Goal: Information Seeking & Learning: Learn about a topic

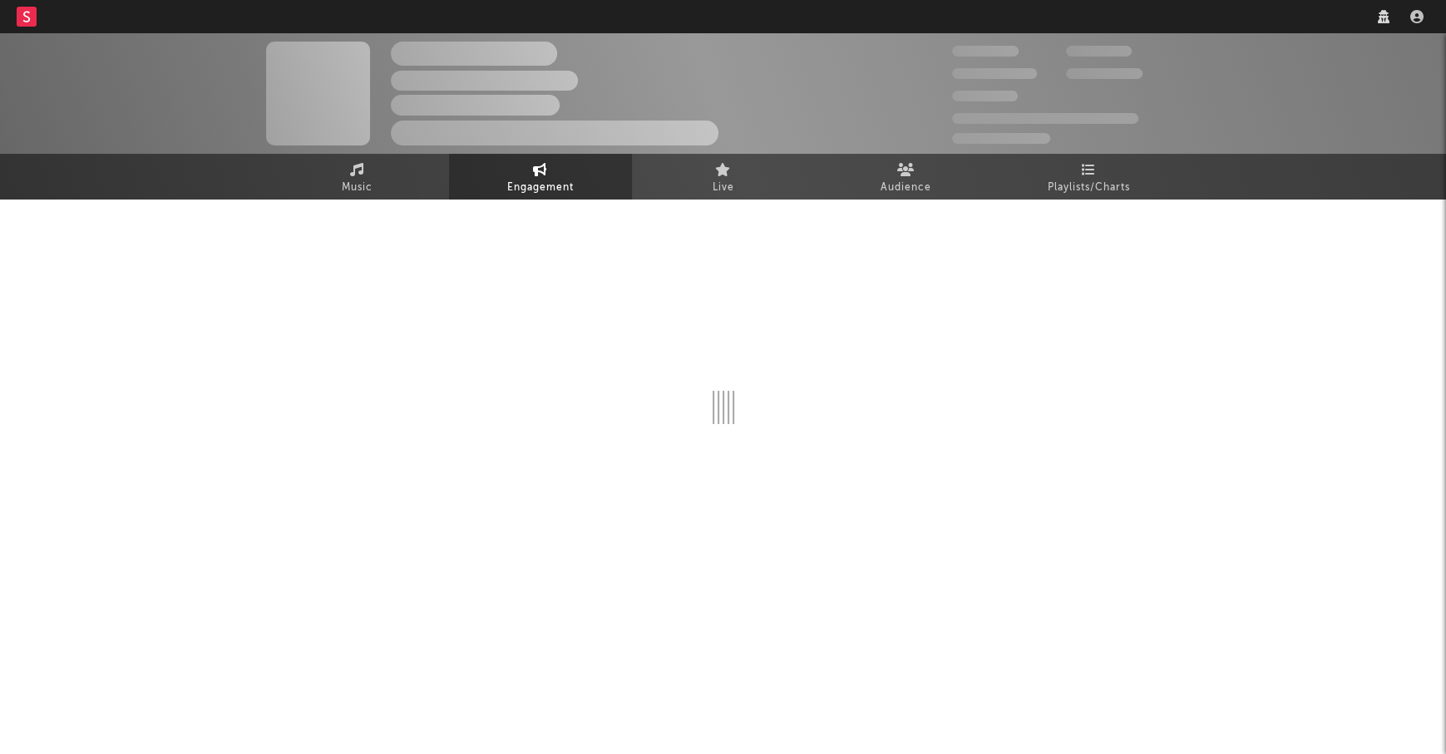
select select "1w"
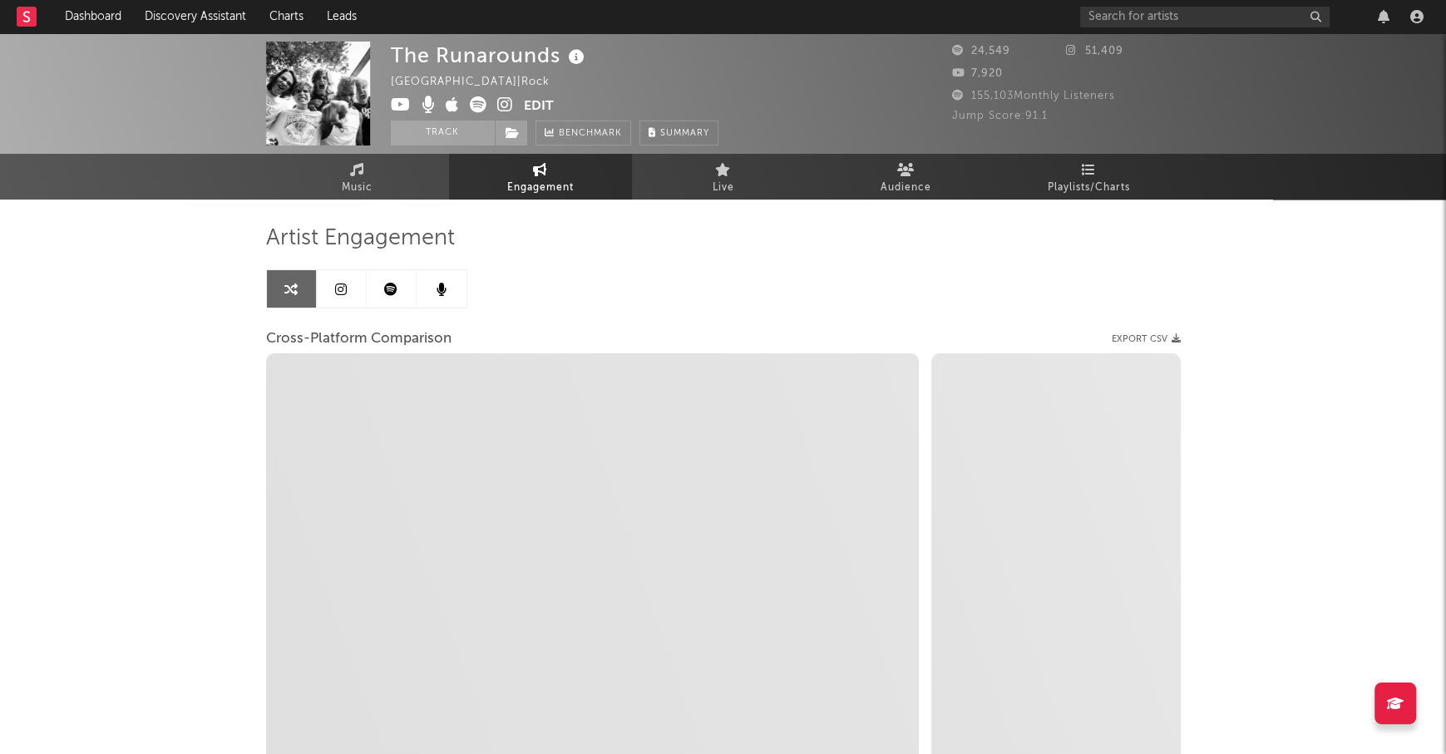
select select "1m"
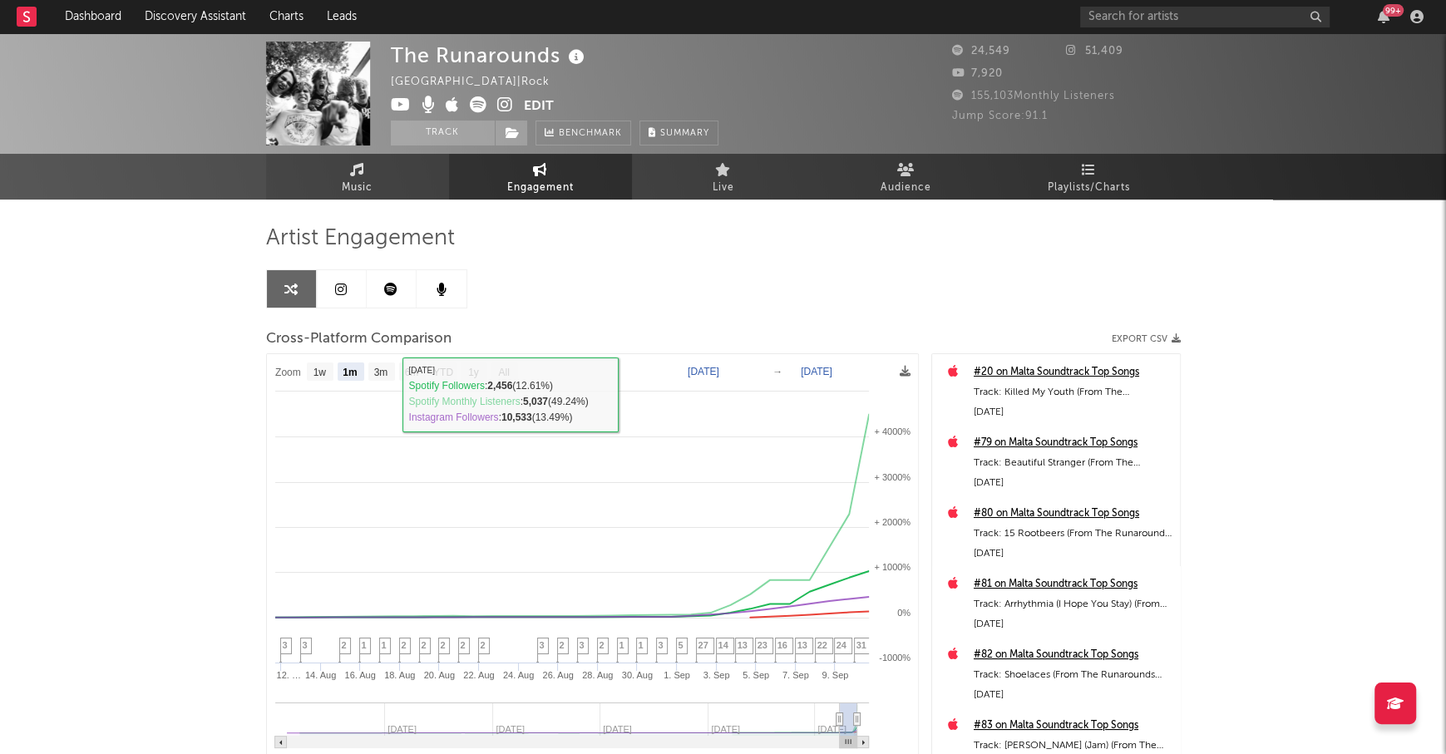
click at [344, 163] on link "Music" at bounding box center [357, 177] width 183 height 46
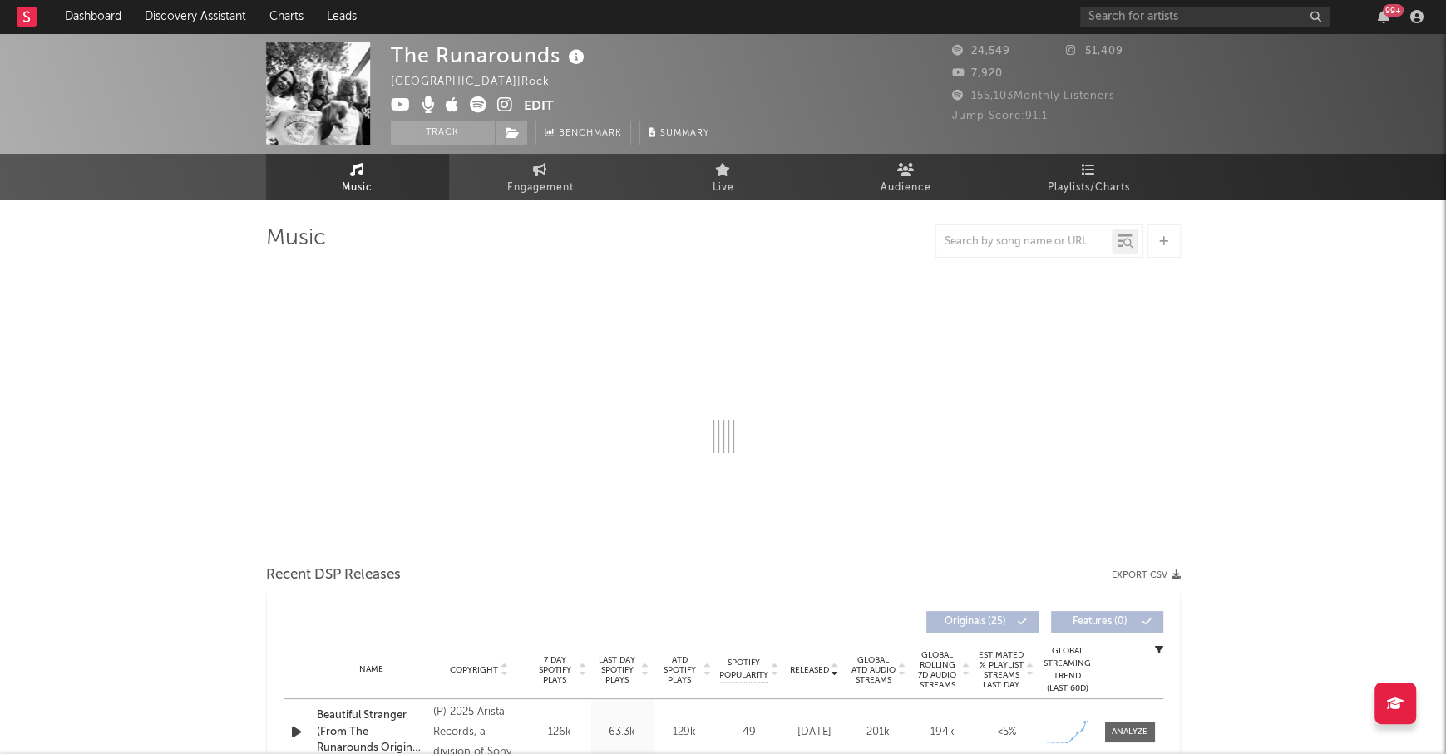
select select "1w"
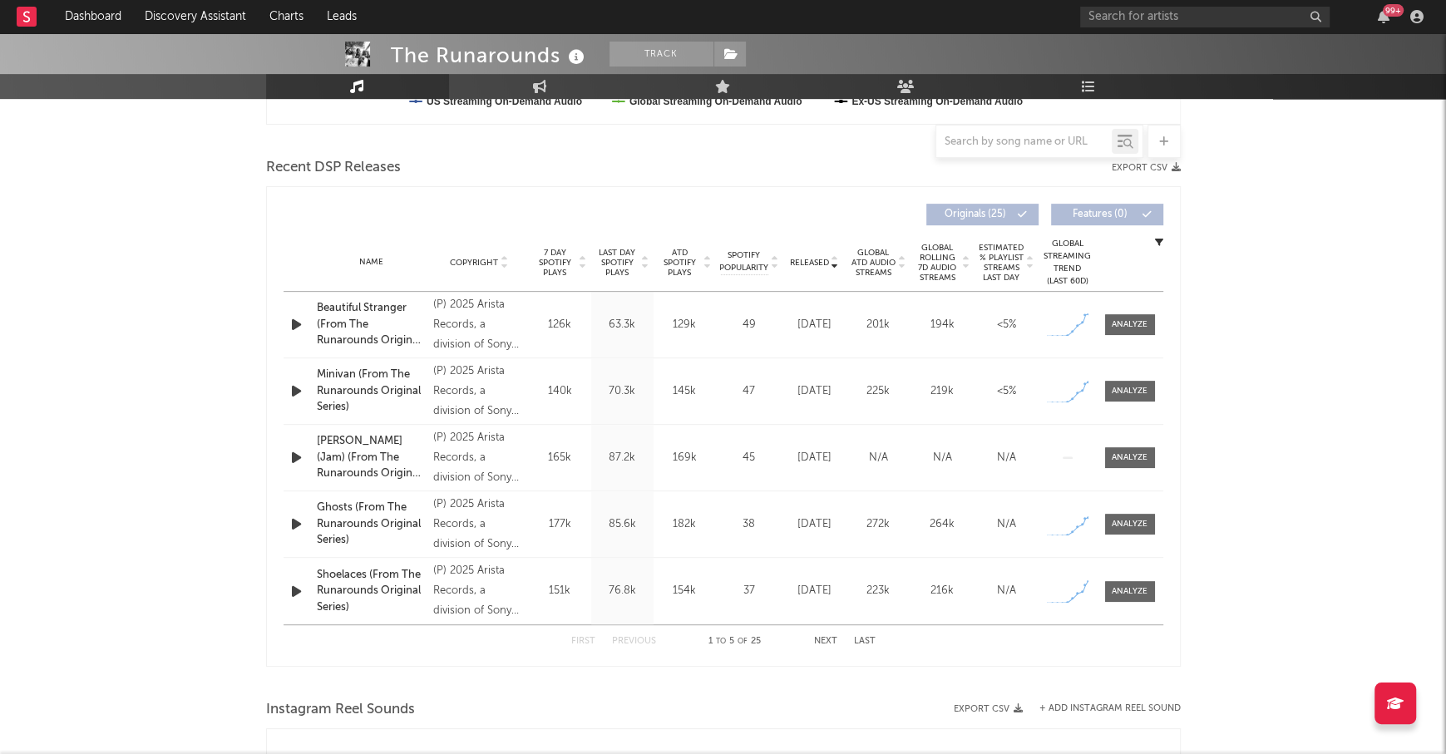
scroll to position [536, 0]
click at [824, 640] on button "Next" at bounding box center [825, 644] width 23 height 9
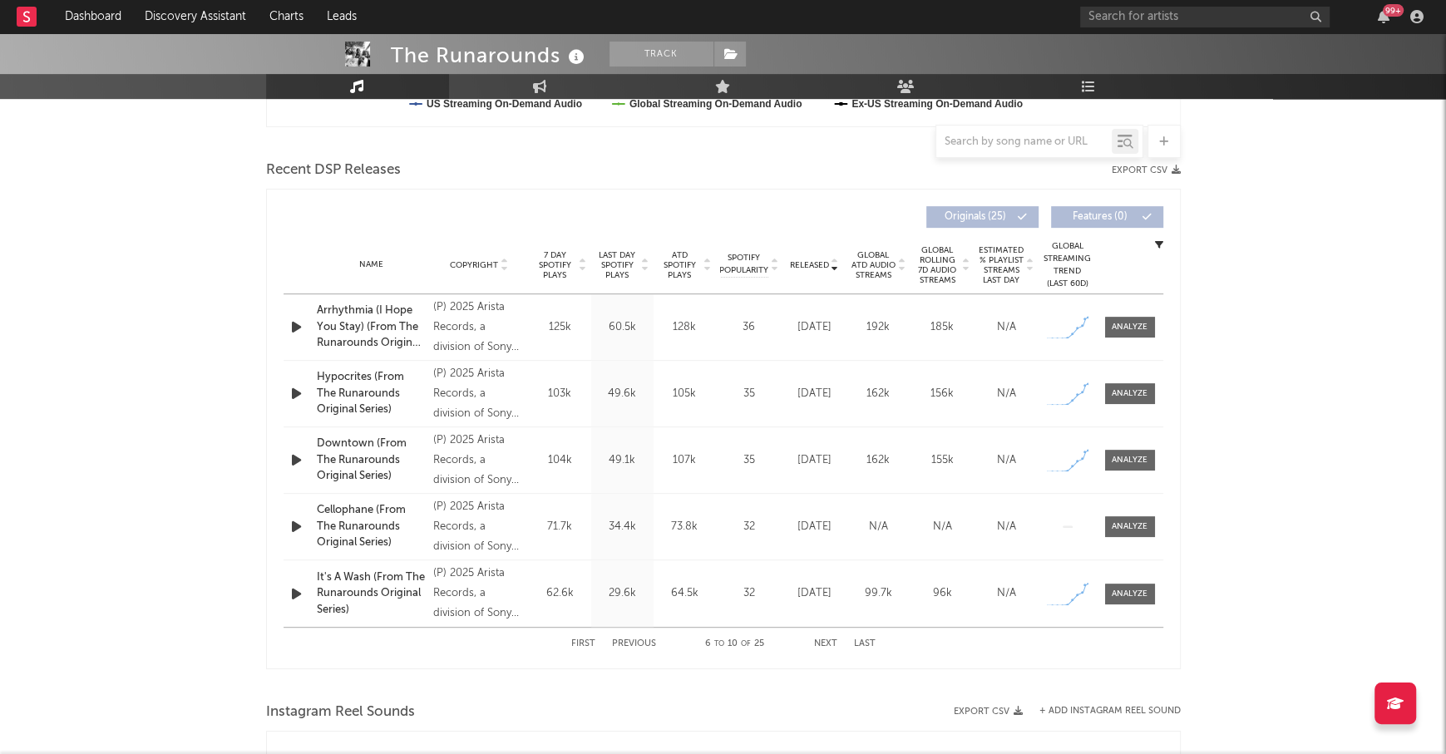
click at [824, 640] on button "Next" at bounding box center [825, 644] width 23 height 9
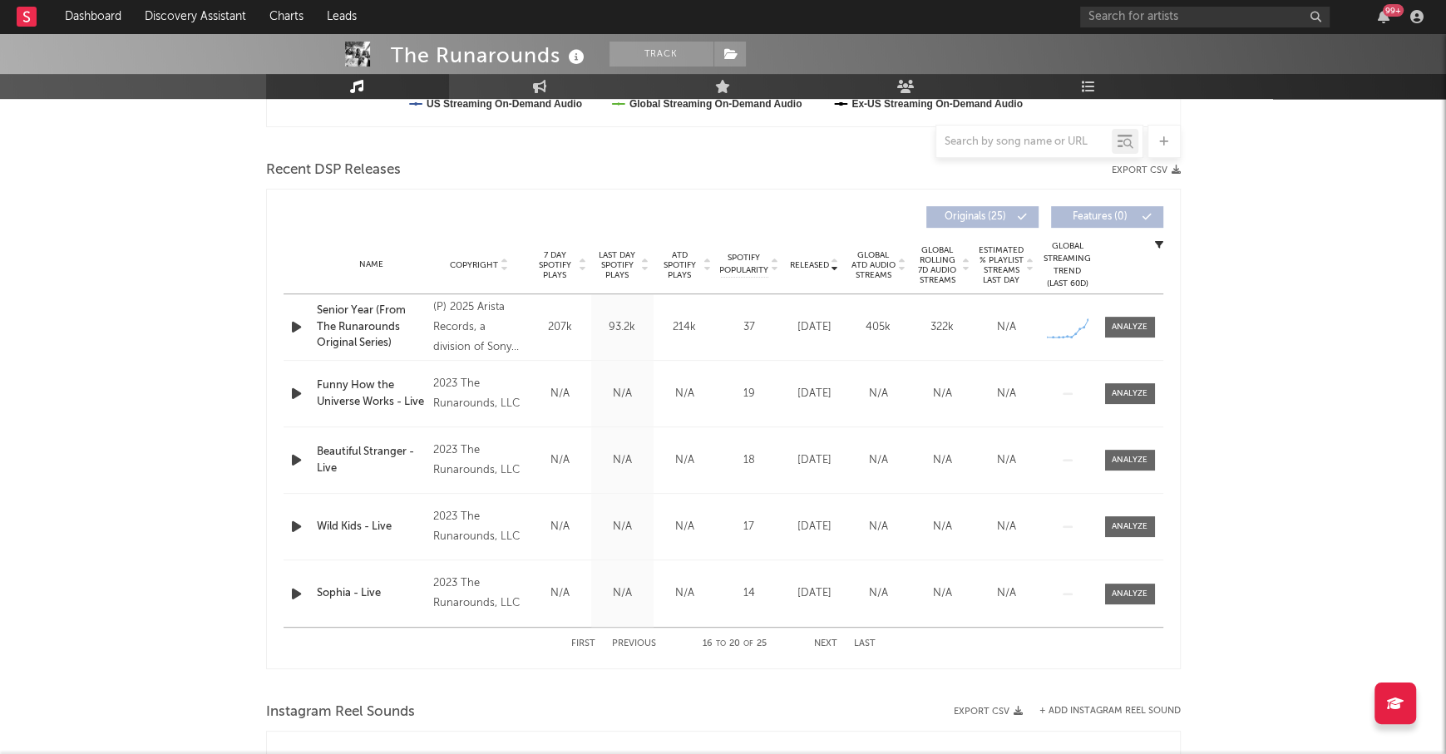
click at [579, 640] on button "First" at bounding box center [583, 644] width 24 height 9
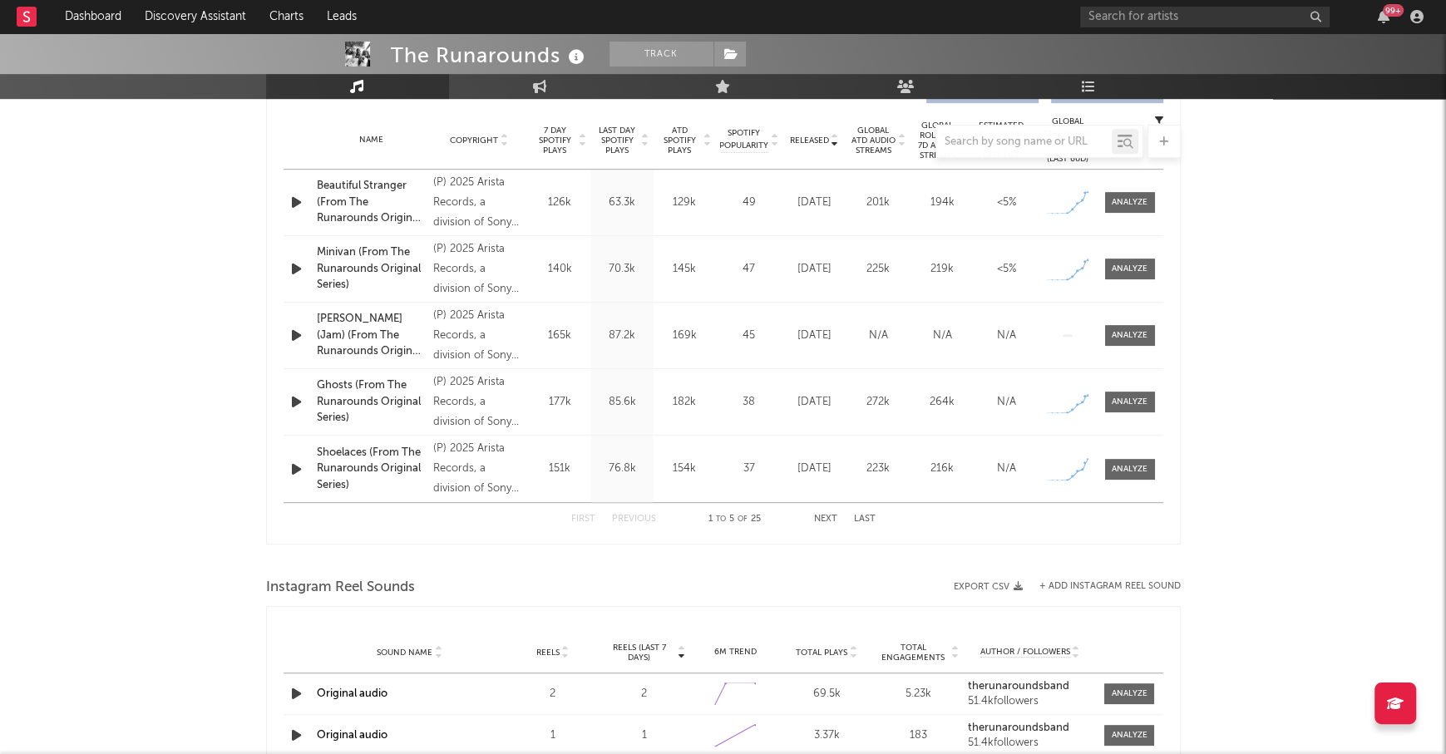
scroll to position [0, 0]
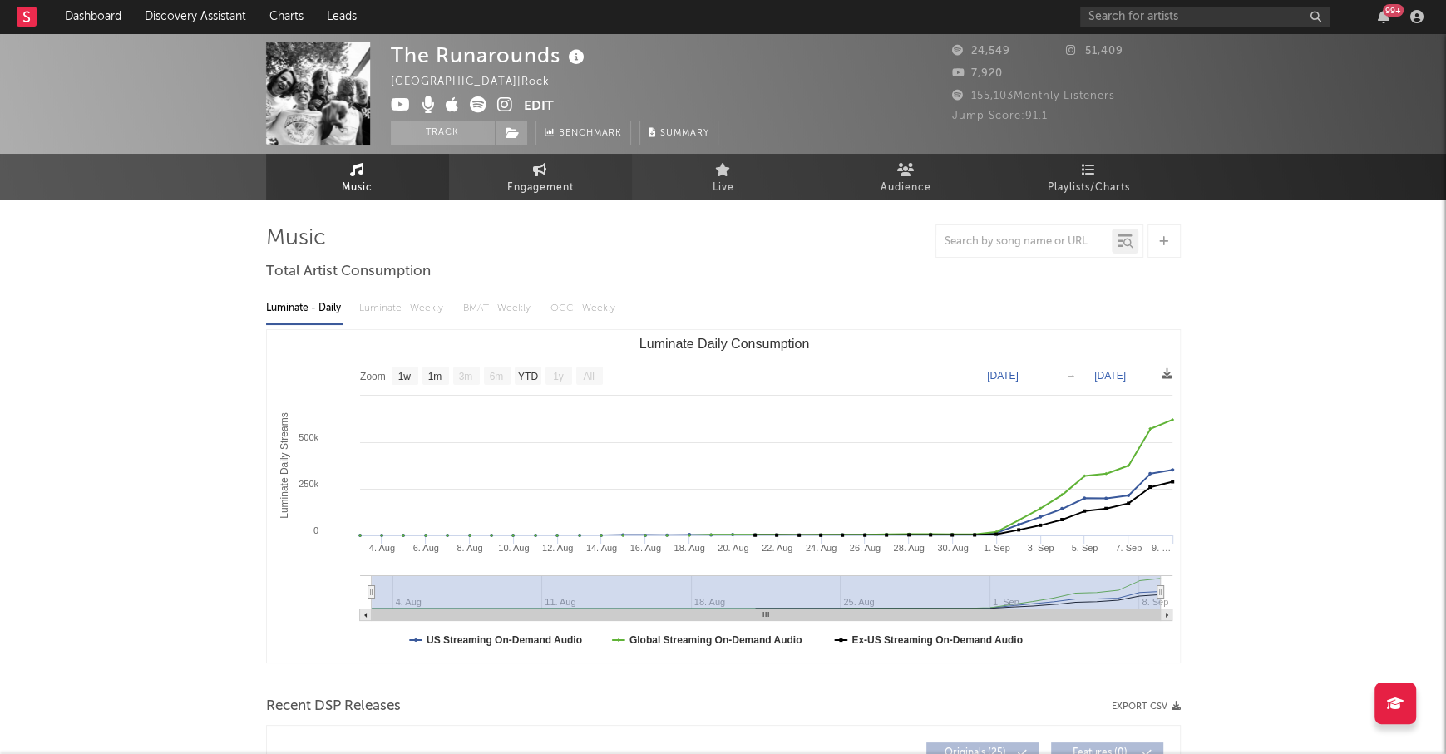
click at [522, 192] on span "Engagement" at bounding box center [540, 188] width 67 height 20
select select "1w"
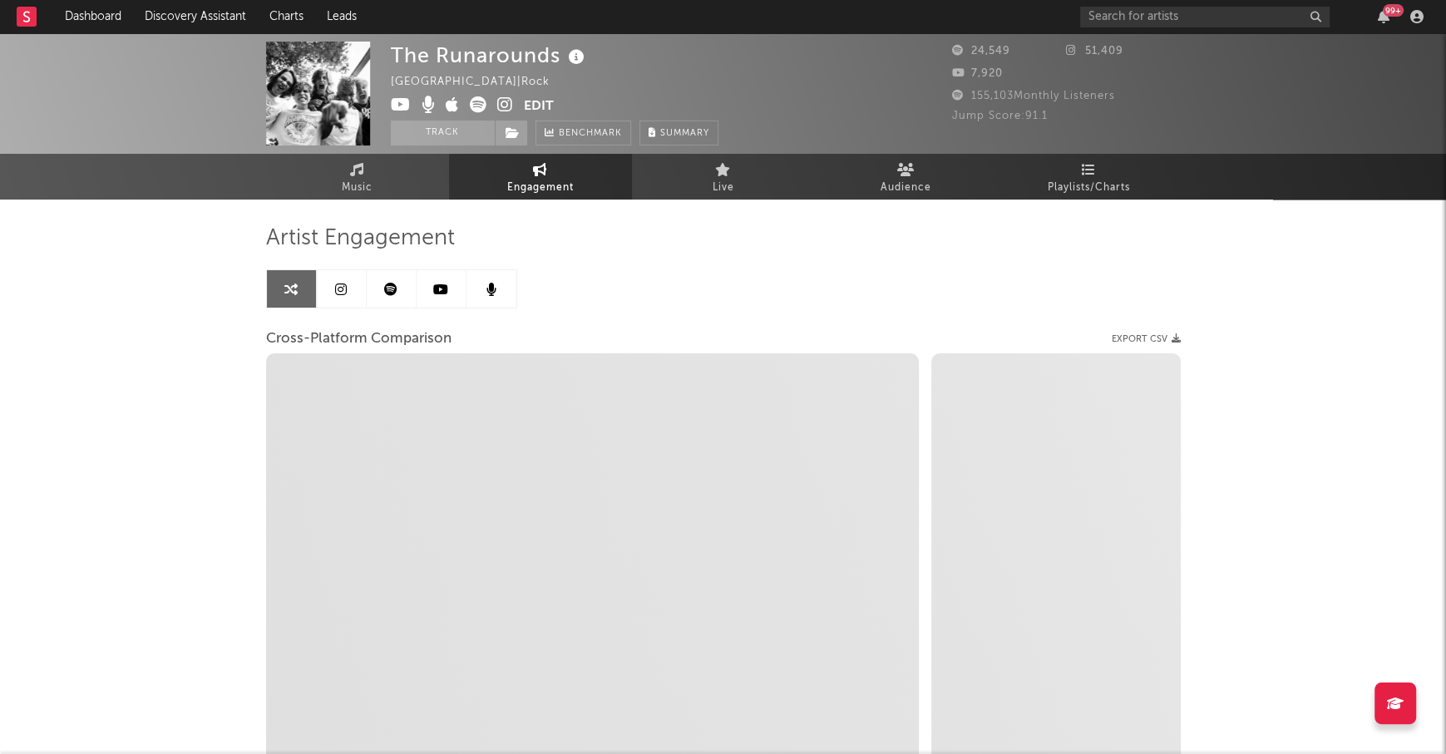
select select "1m"
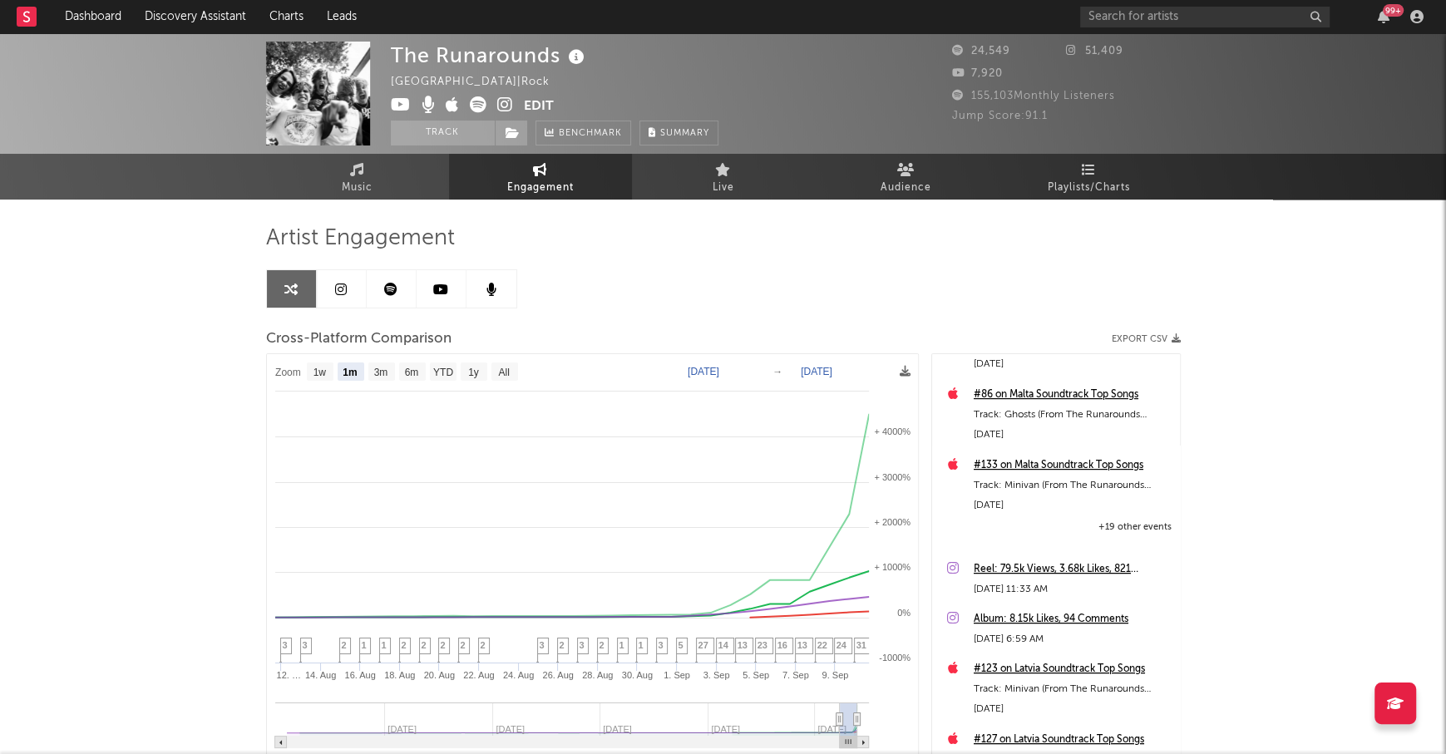
scroll to position [545, 0]
click at [1116, 188] on span "Playlists/Charts" at bounding box center [1089, 188] width 82 height 20
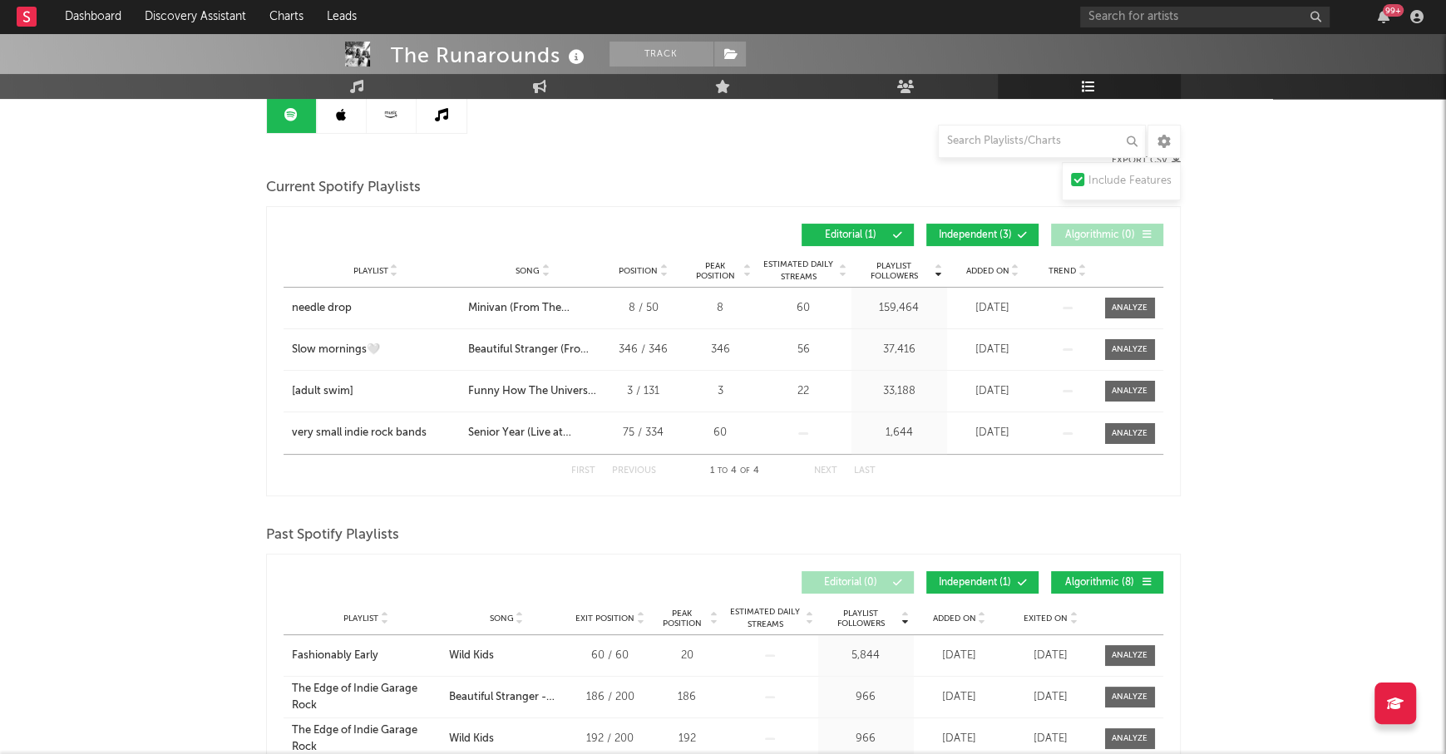
scroll to position [176, 0]
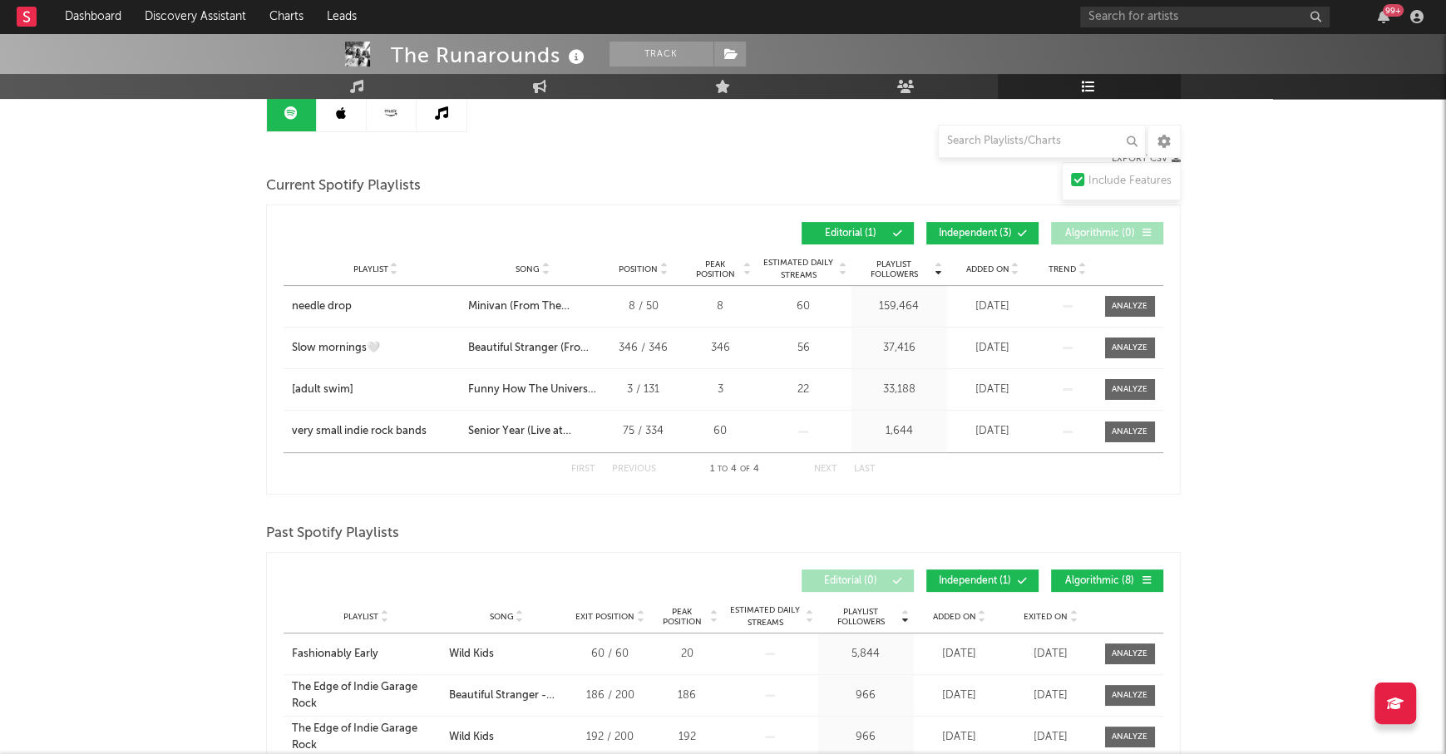
click at [347, 120] on link at bounding box center [342, 112] width 50 height 37
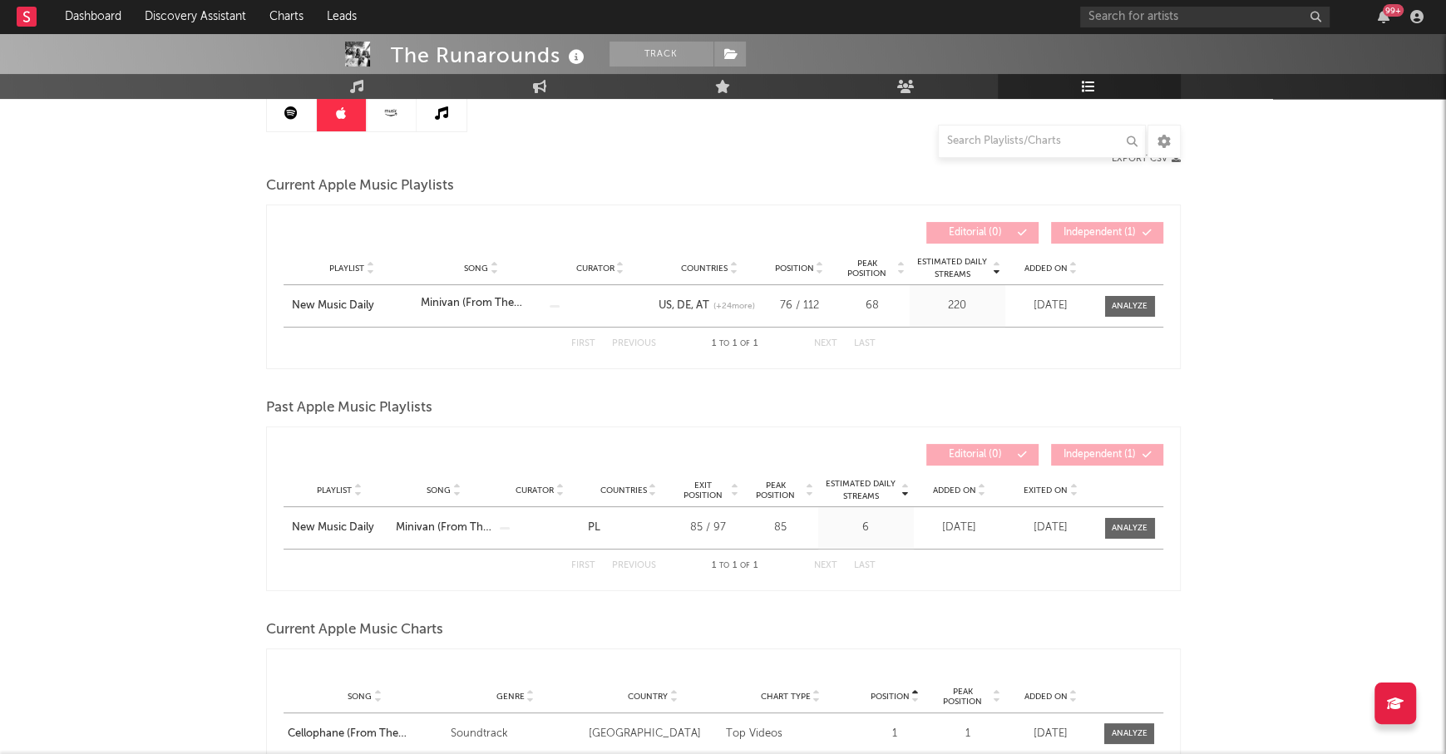
click at [393, 115] on icon at bounding box center [391, 112] width 19 height 12
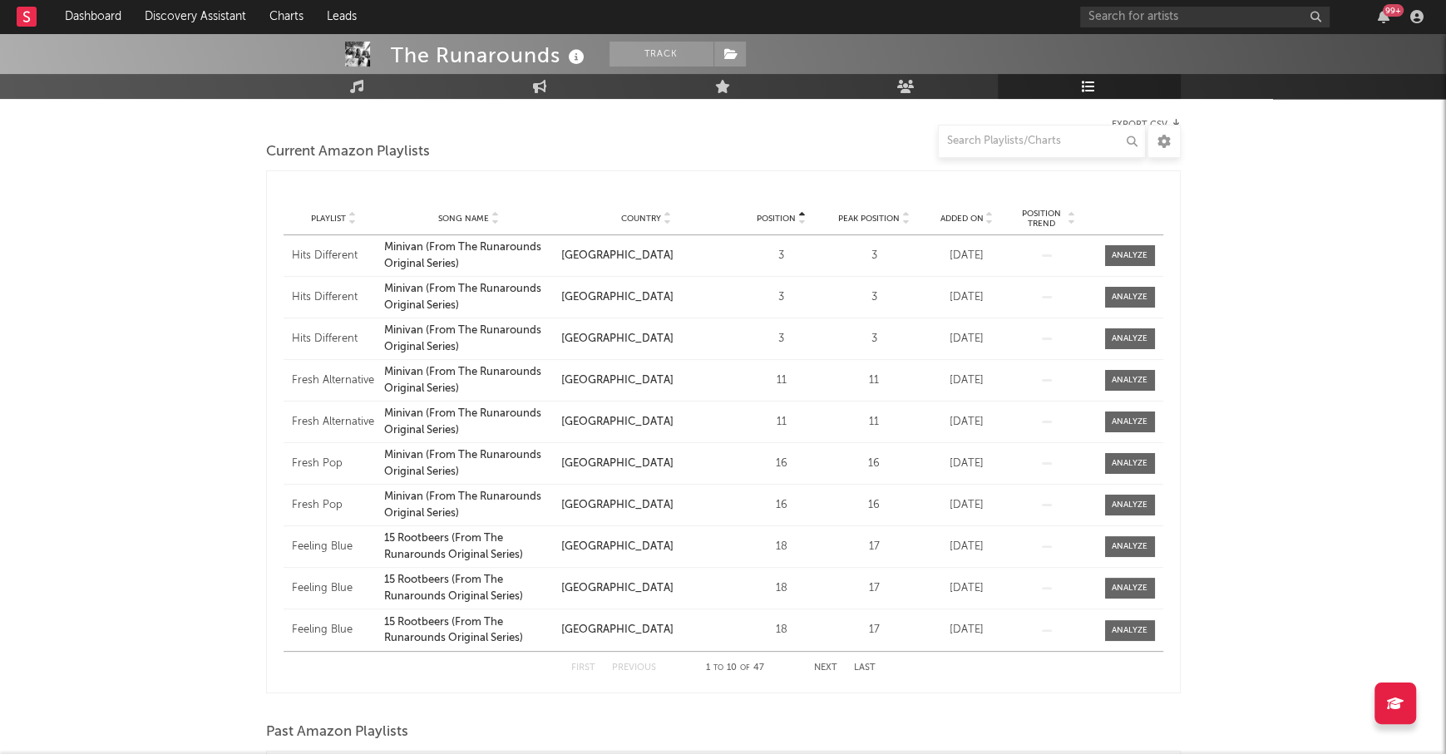
scroll to position [215, 0]
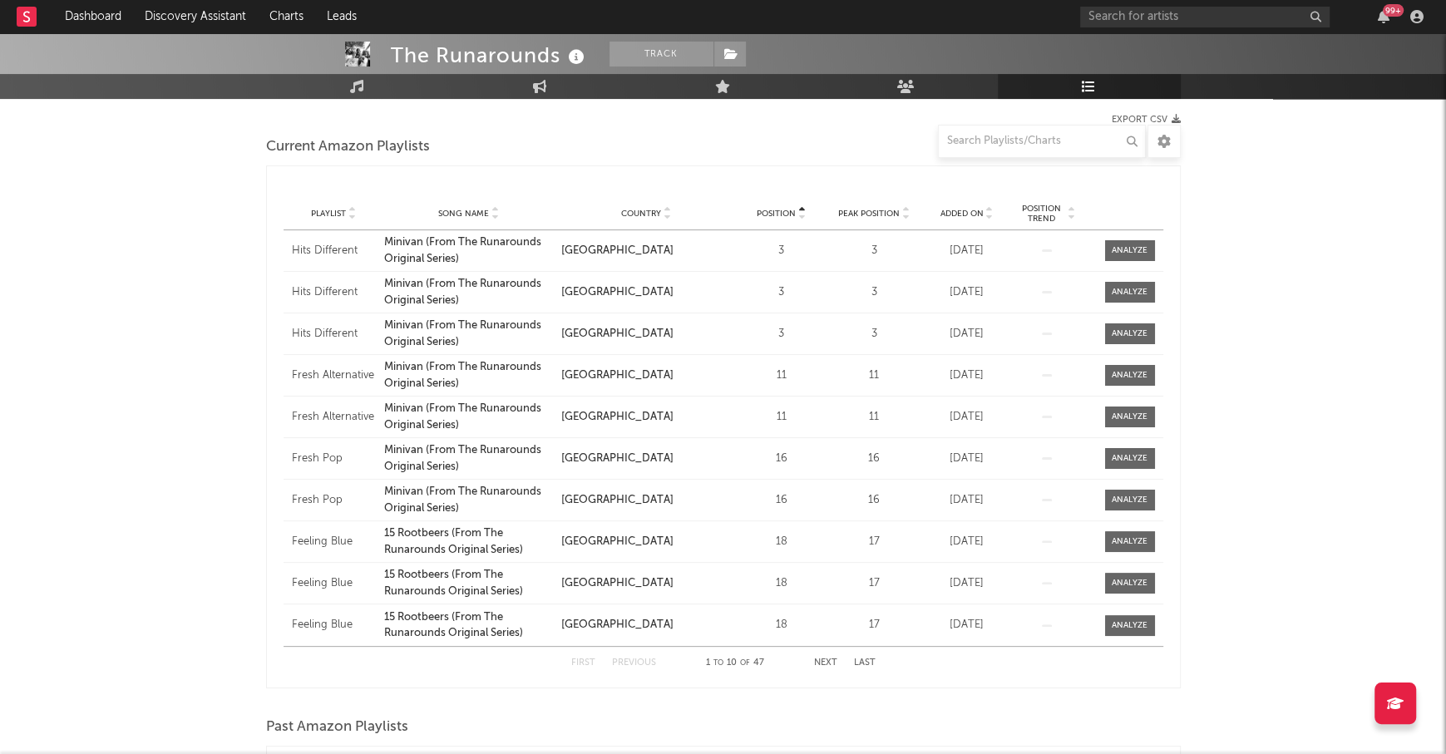
click at [824, 662] on button "Next" at bounding box center [825, 663] width 23 height 9
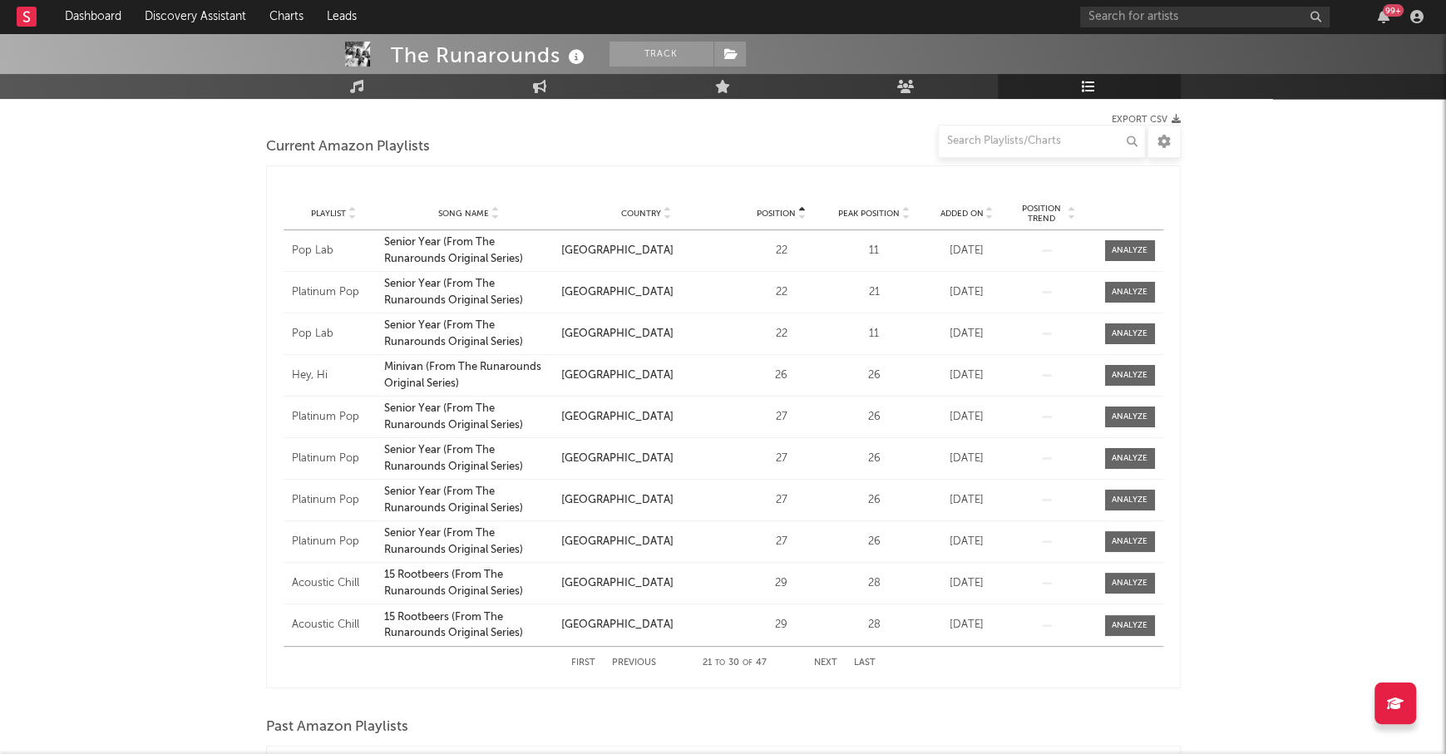
click at [824, 662] on button "Next" at bounding box center [825, 663] width 23 height 9
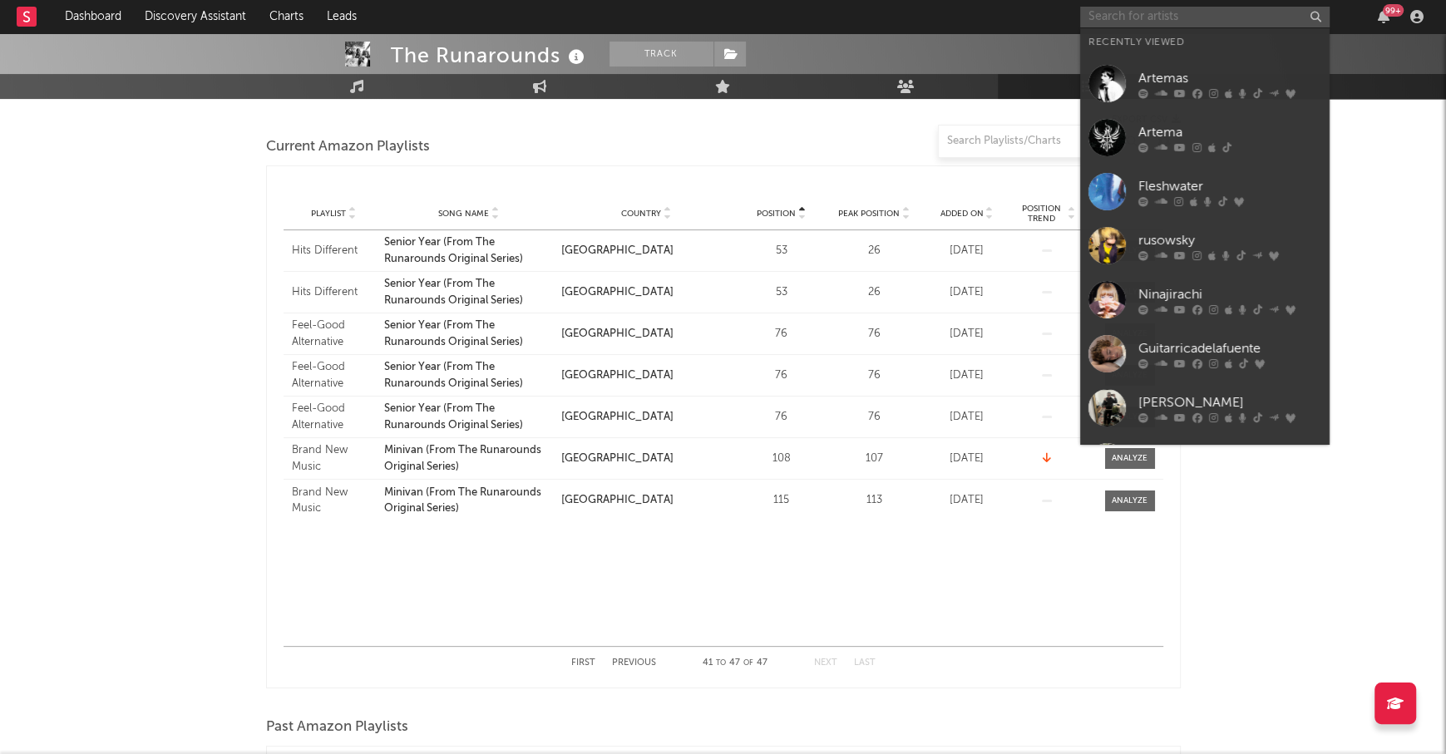
click at [1144, 25] on input "text" at bounding box center [1204, 17] width 249 height 21
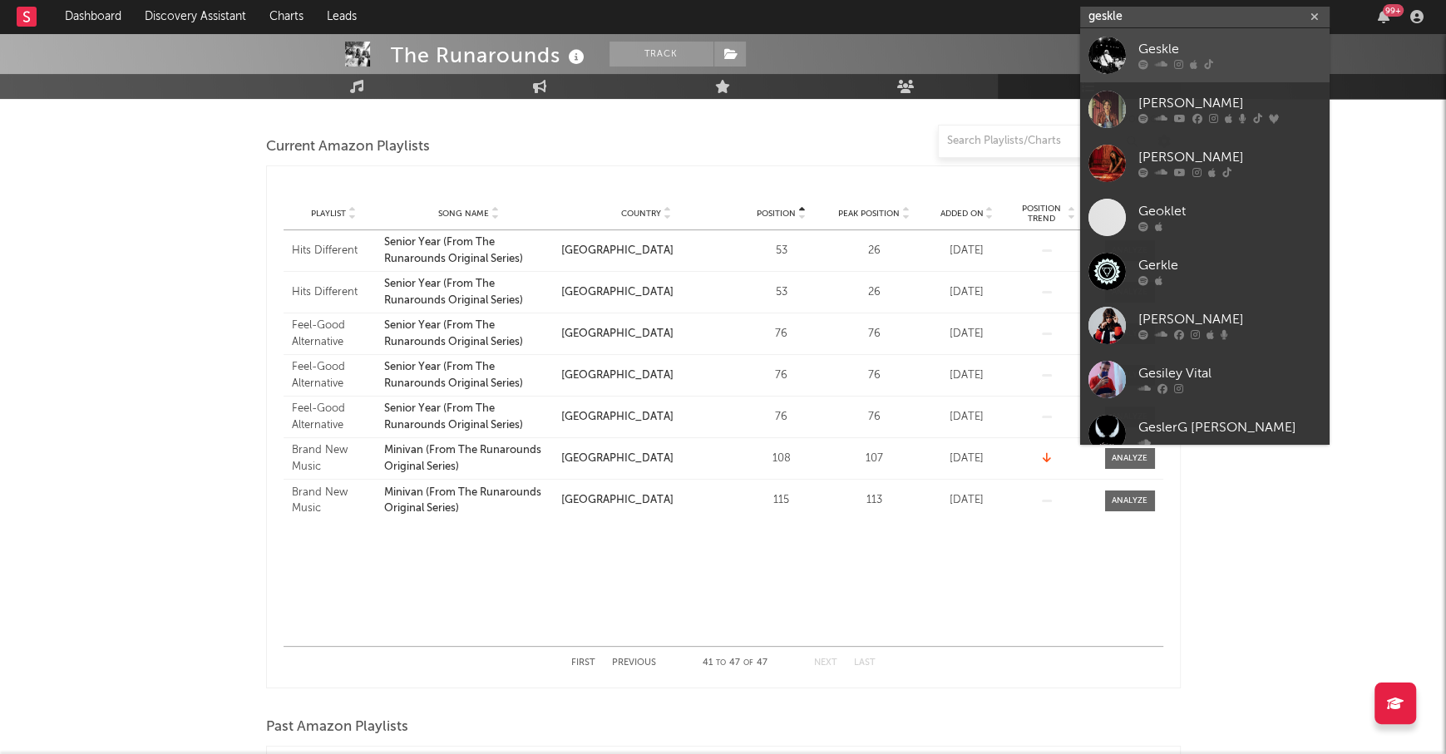
type input "geskle"
click at [1226, 47] on div "Geskle" at bounding box center [1229, 50] width 183 height 20
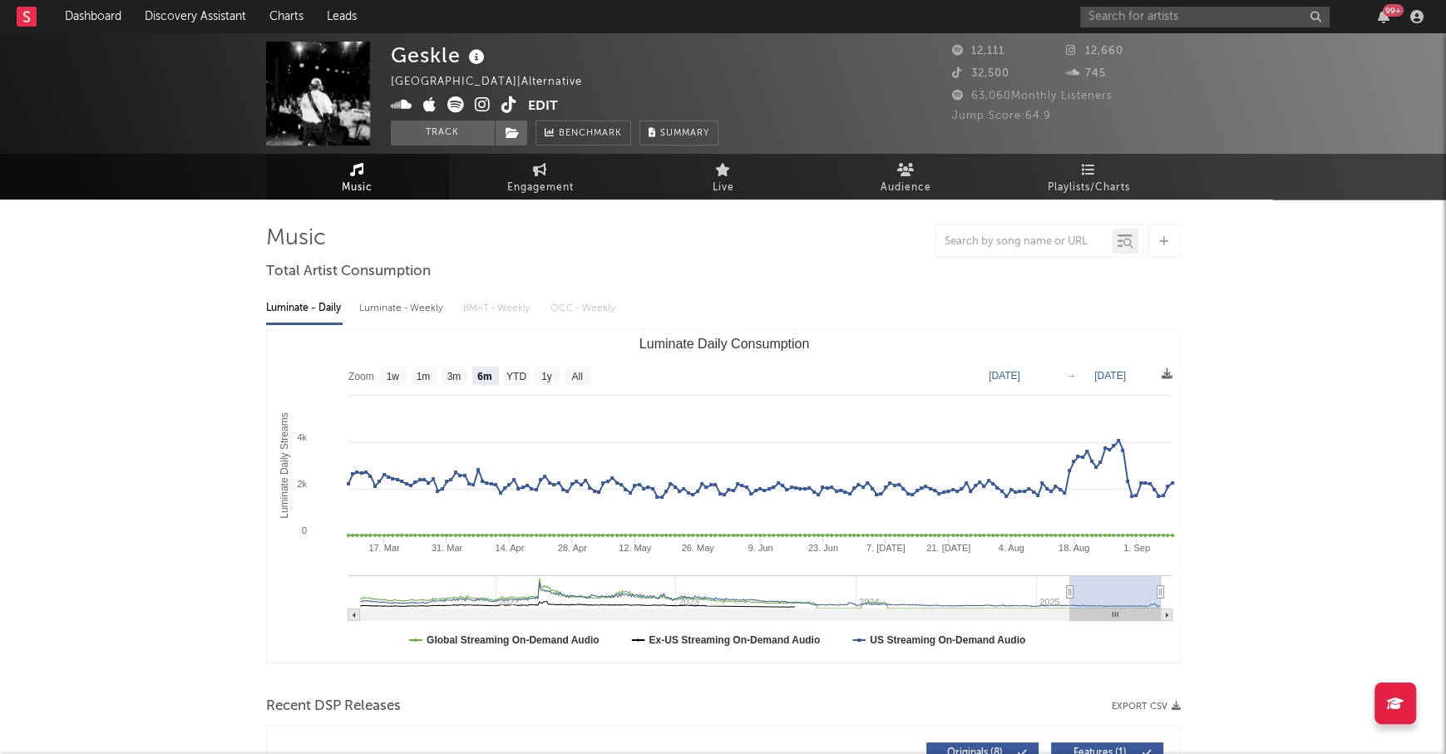
select select "6m"
click at [572, 198] on link "Engagement" at bounding box center [540, 177] width 183 height 46
select select "1w"
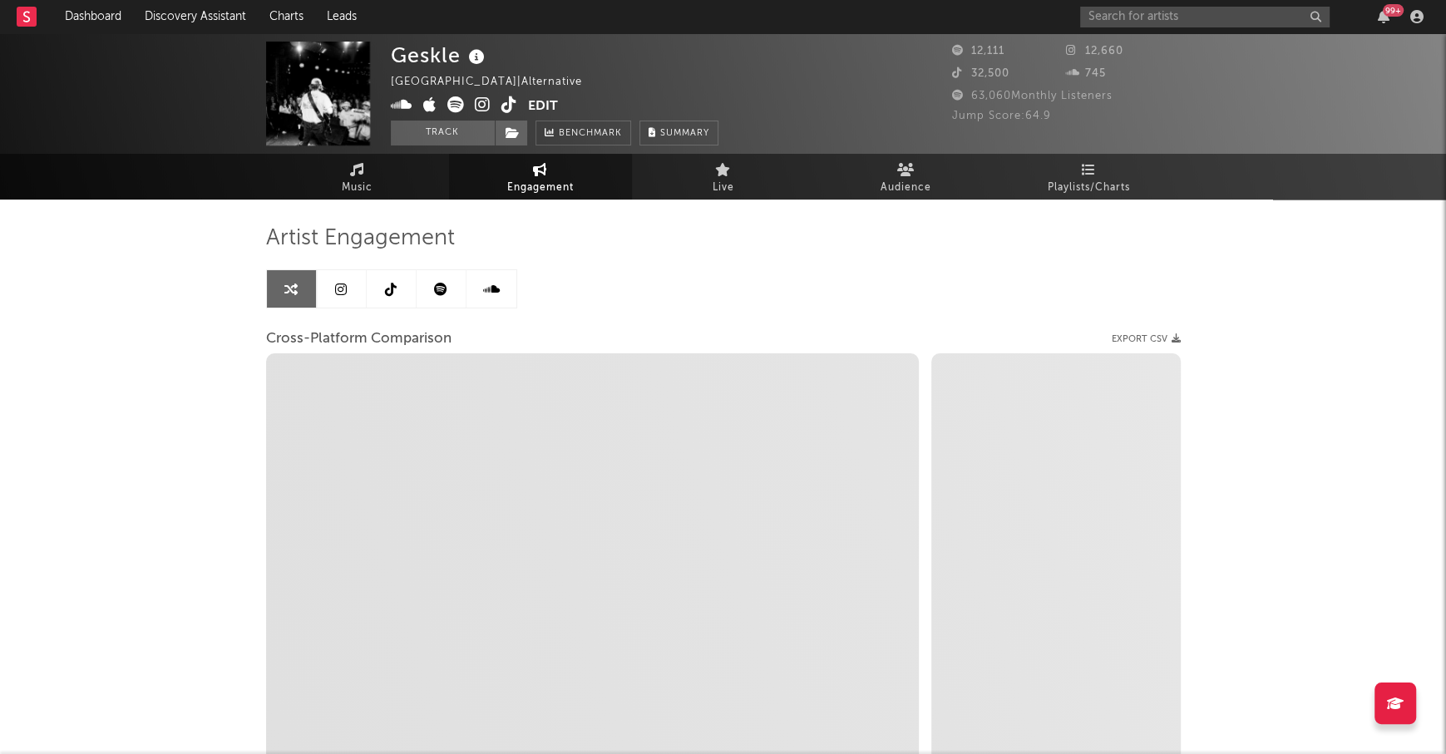
select select "1m"
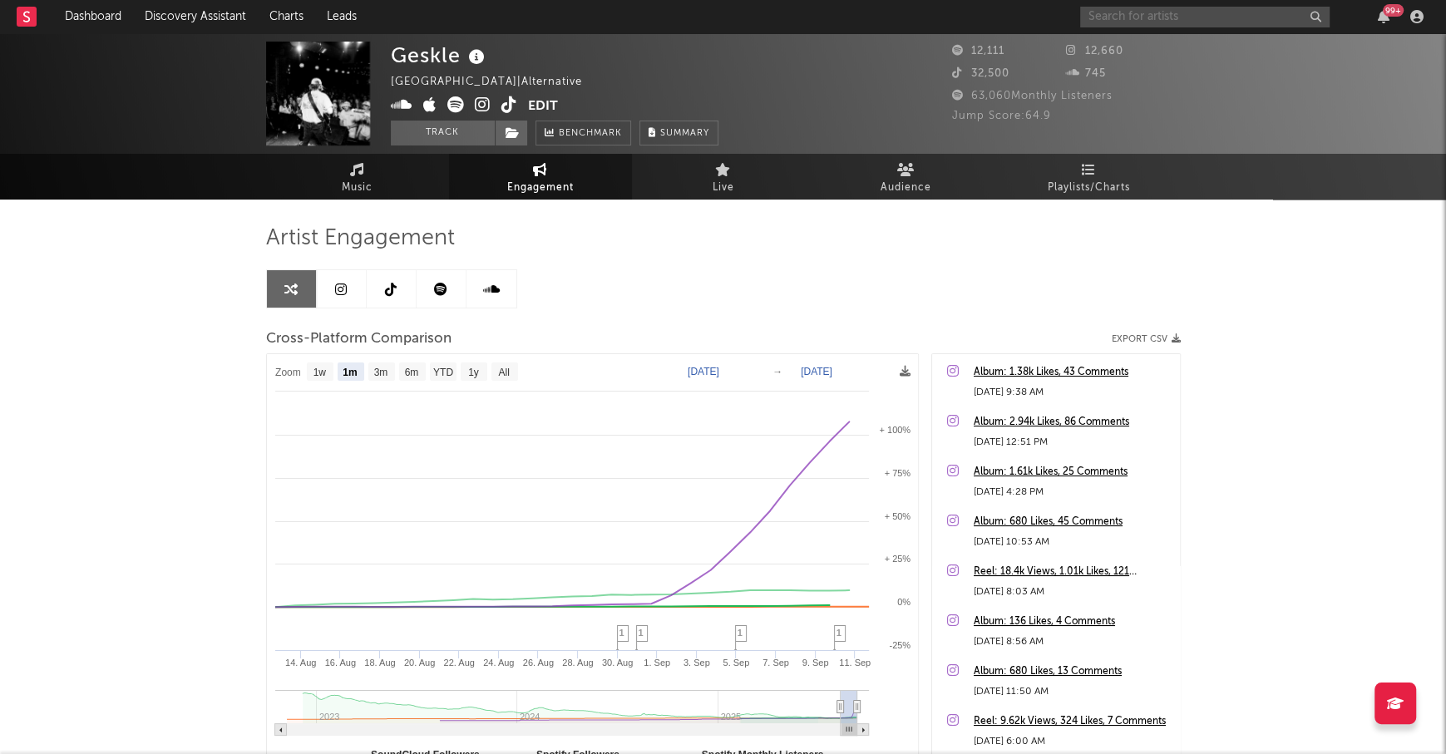
click at [1115, 22] on input "text" at bounding box center [1204, 17] width 249 height 21
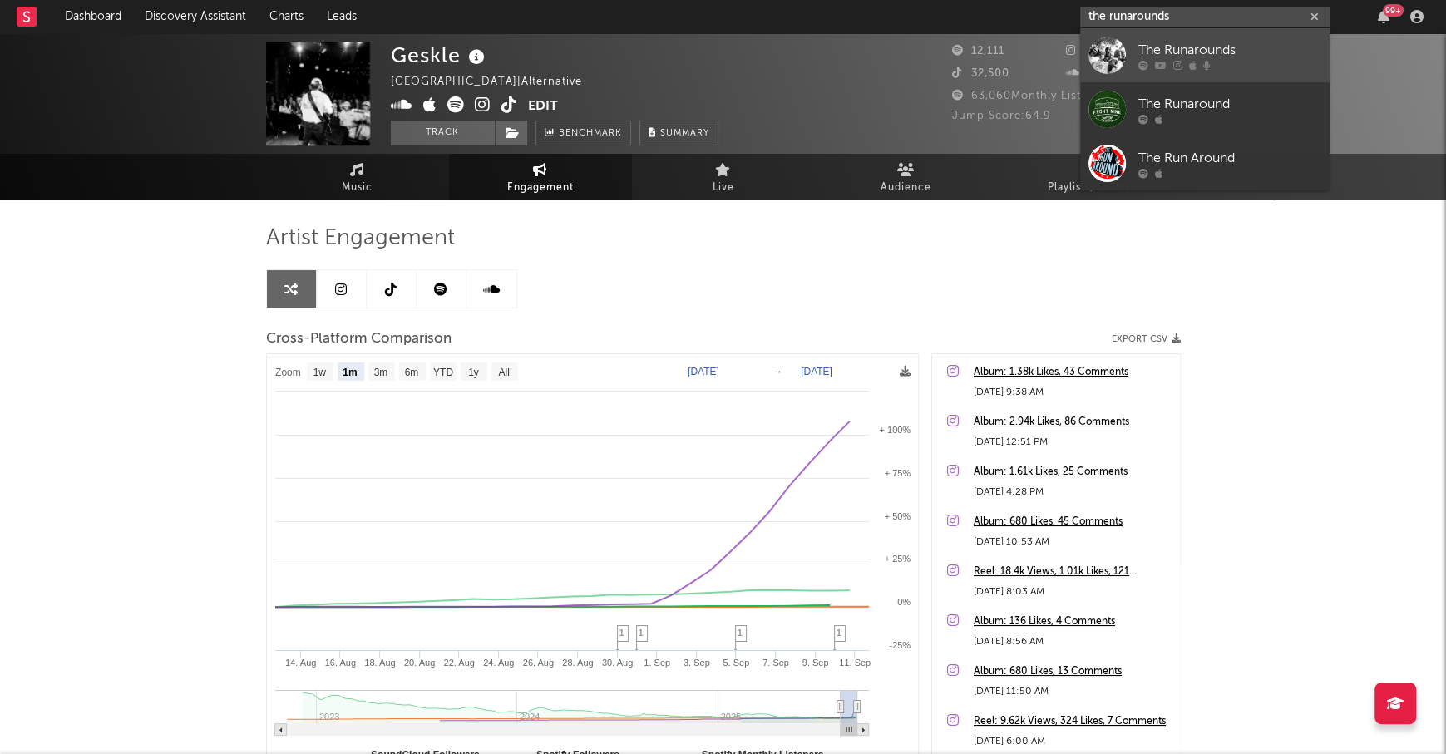
type input "the runarounds"
click at [1214, 44] on div "The Runarounds" at bounding box center [1229, 50] width 183 height 20
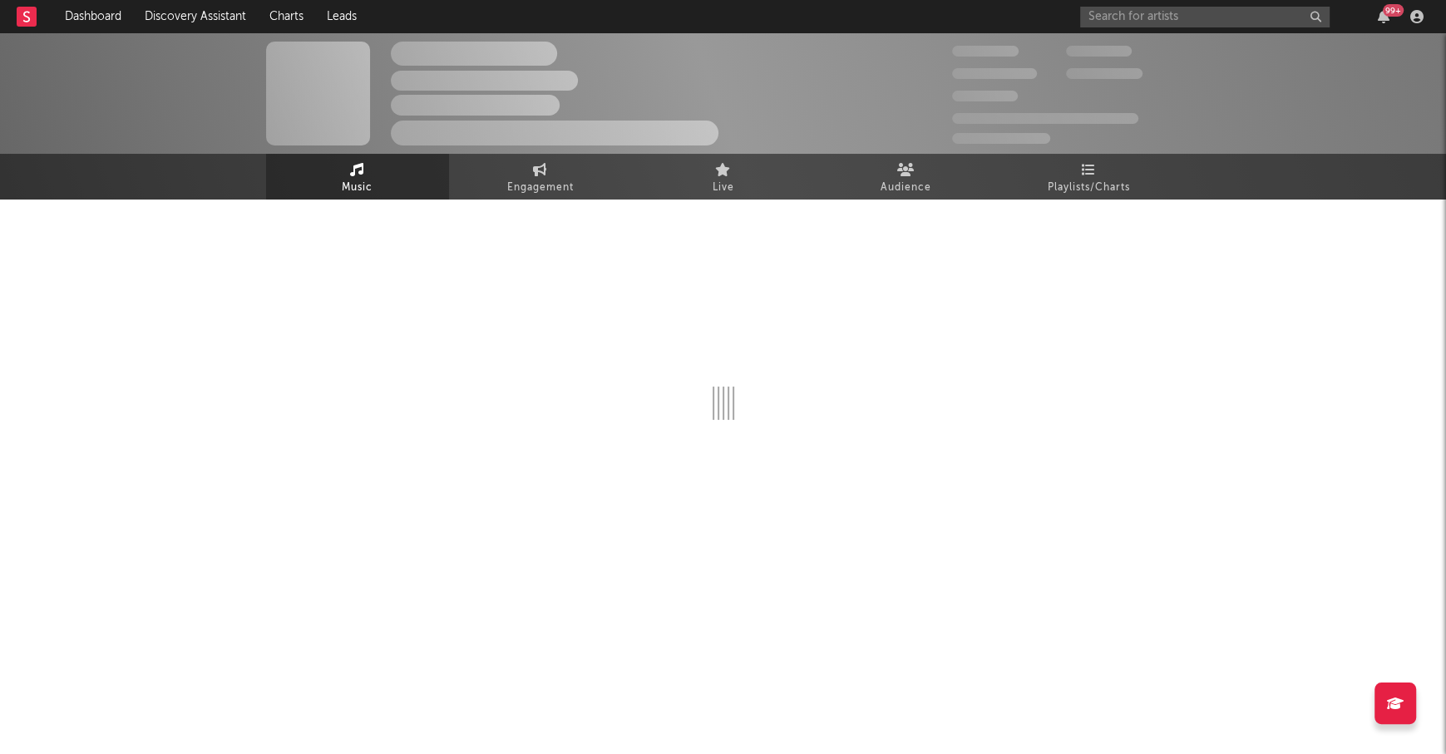
select select "1w"
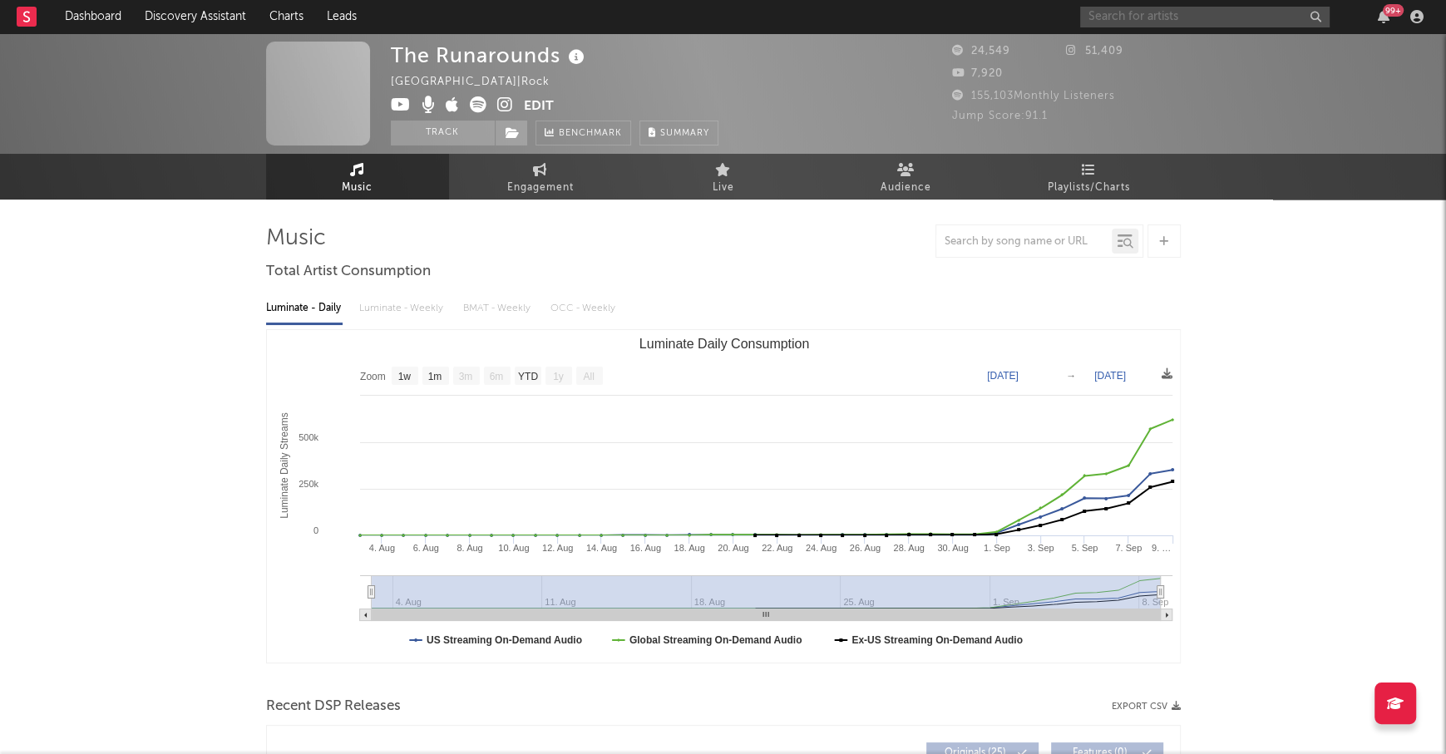
click at [1171, 25] on input "text" at bounding box center [1204, 17] width 249 height 21
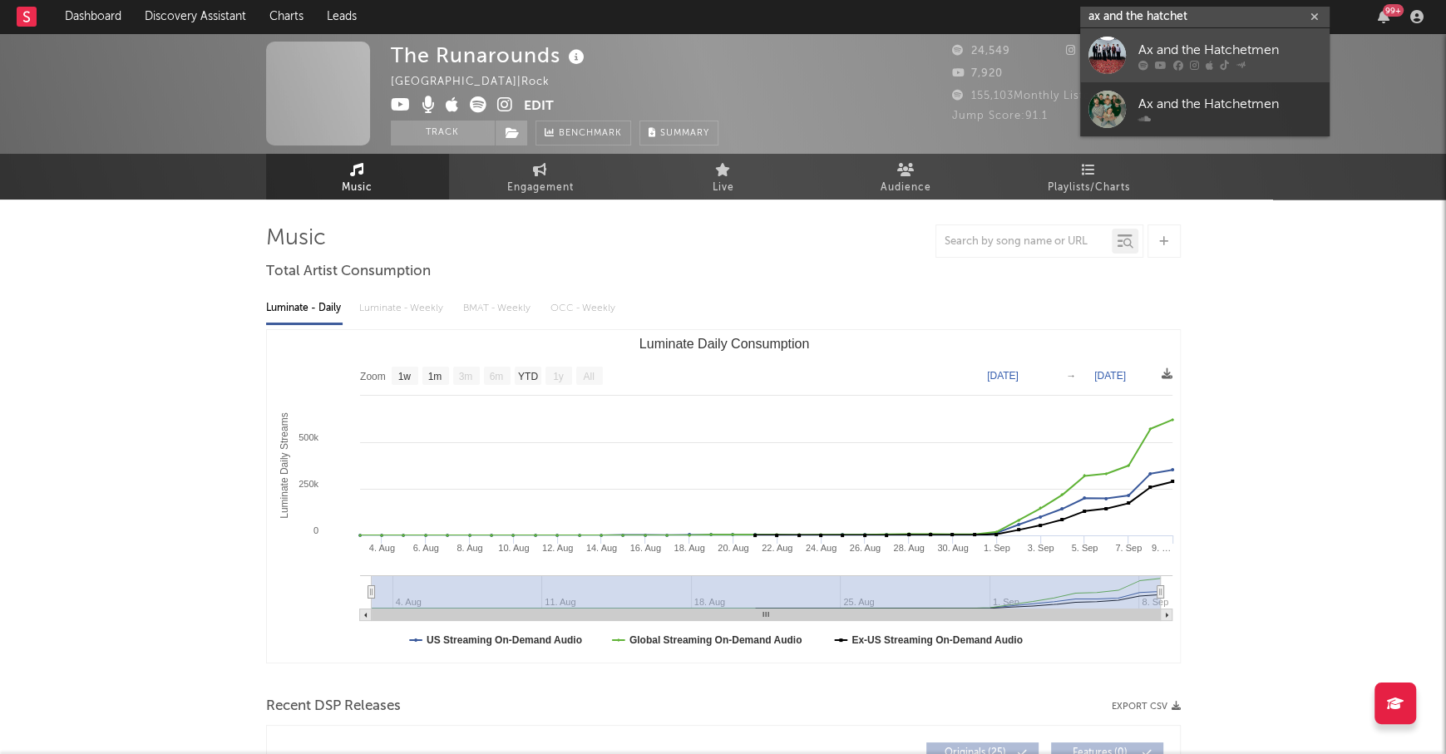
type input "ax and the hatchet"
click at [1216, 48] on div "Ax and the Hatchetmen" at bounding box center [1229, 50] width 183 height 20
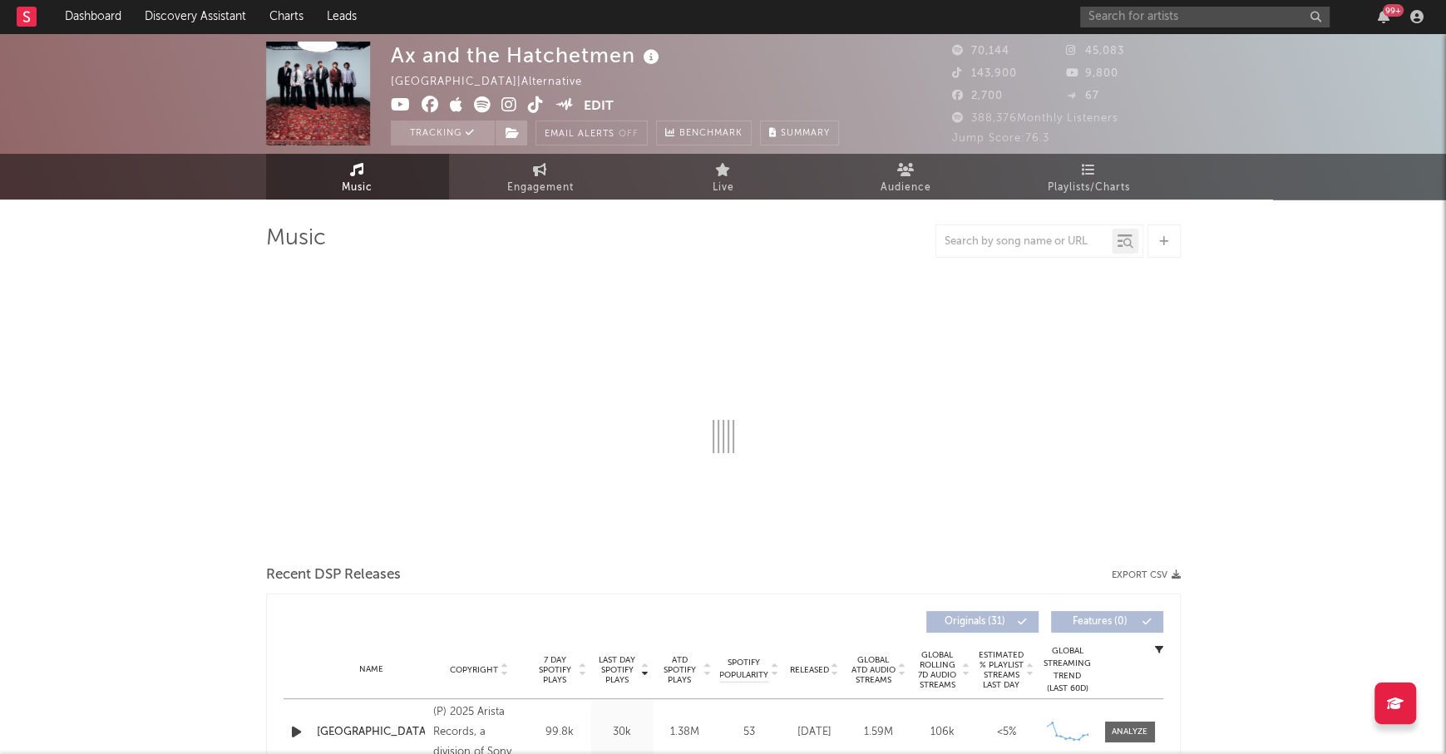
select select "6m"
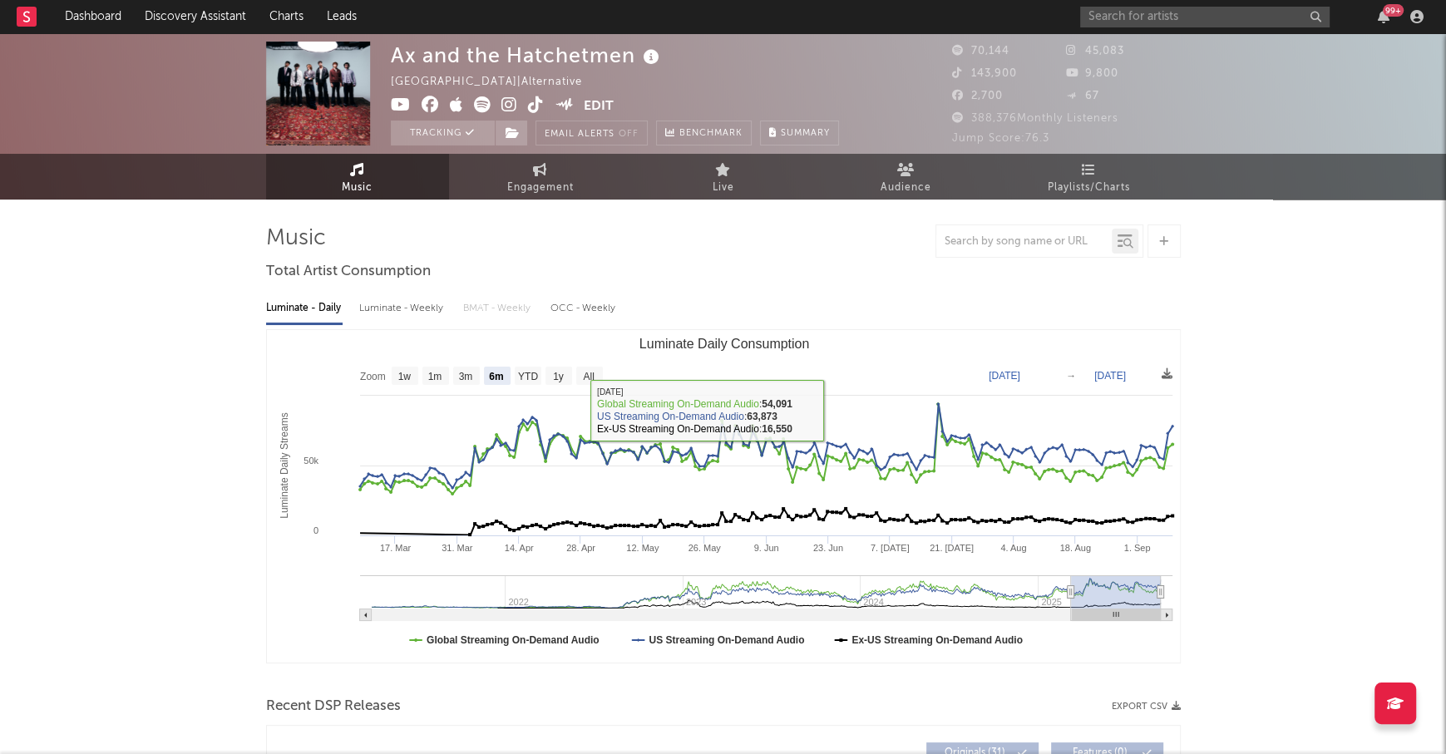
click at [410, 317] on div "Luminate - Weekly" at bounding box center [402, 308] width 87 height 28
select select "6m"
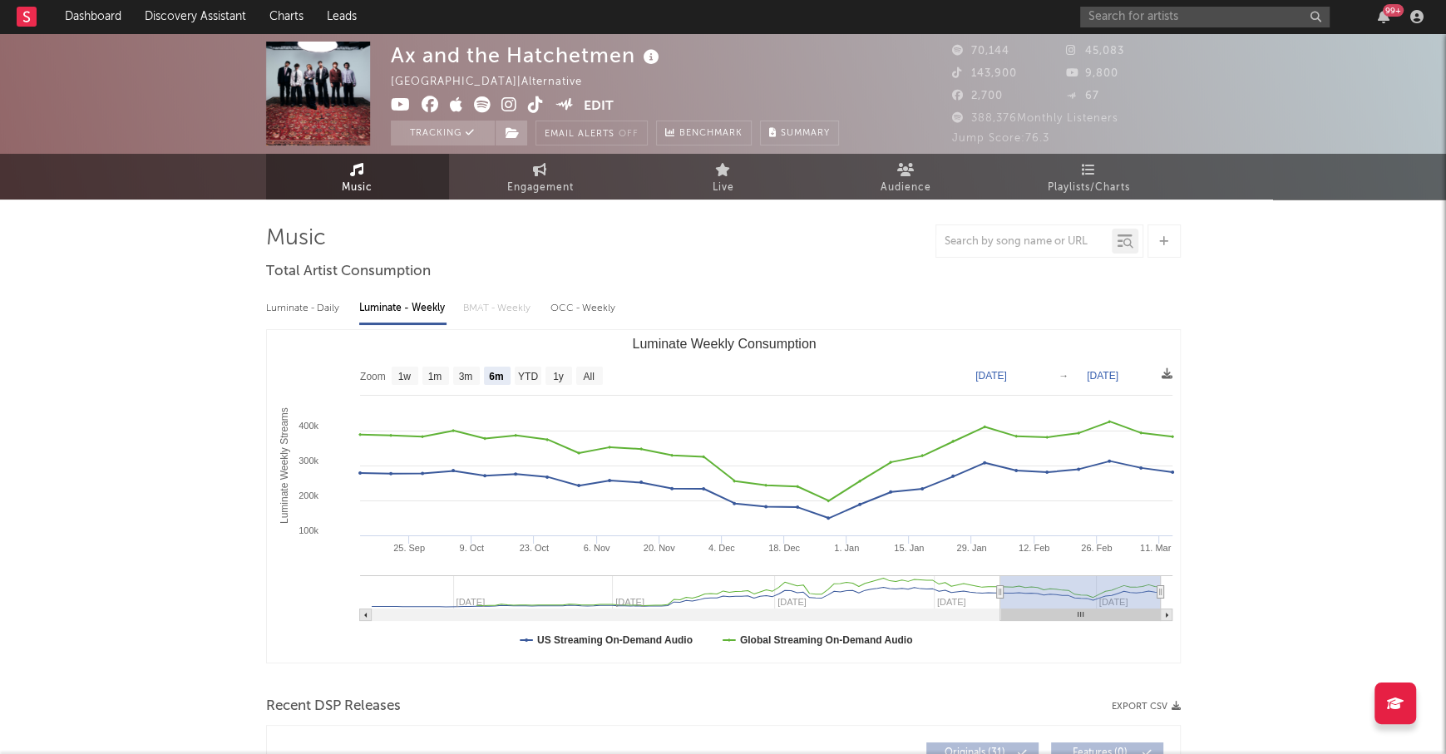
click at [348, 175] on link "Music" at bounding box center [357, 177] width 183 height 46
click at [491, 185] on link "Engagement" at bounding box center [540, 177] width 183 height 46
select select "1w"
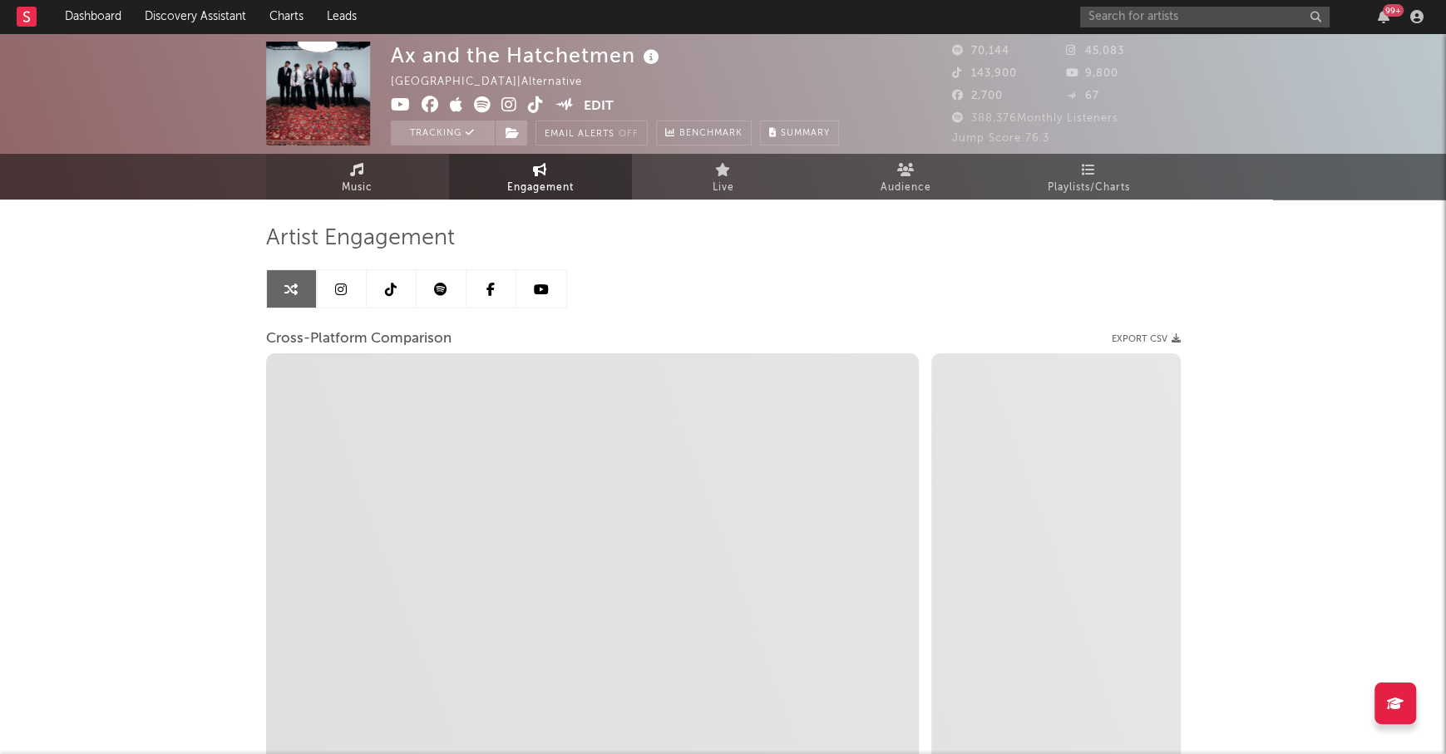
click at [377, 180] on link "Music" at bounding box center [357, 177] width 183 height 46
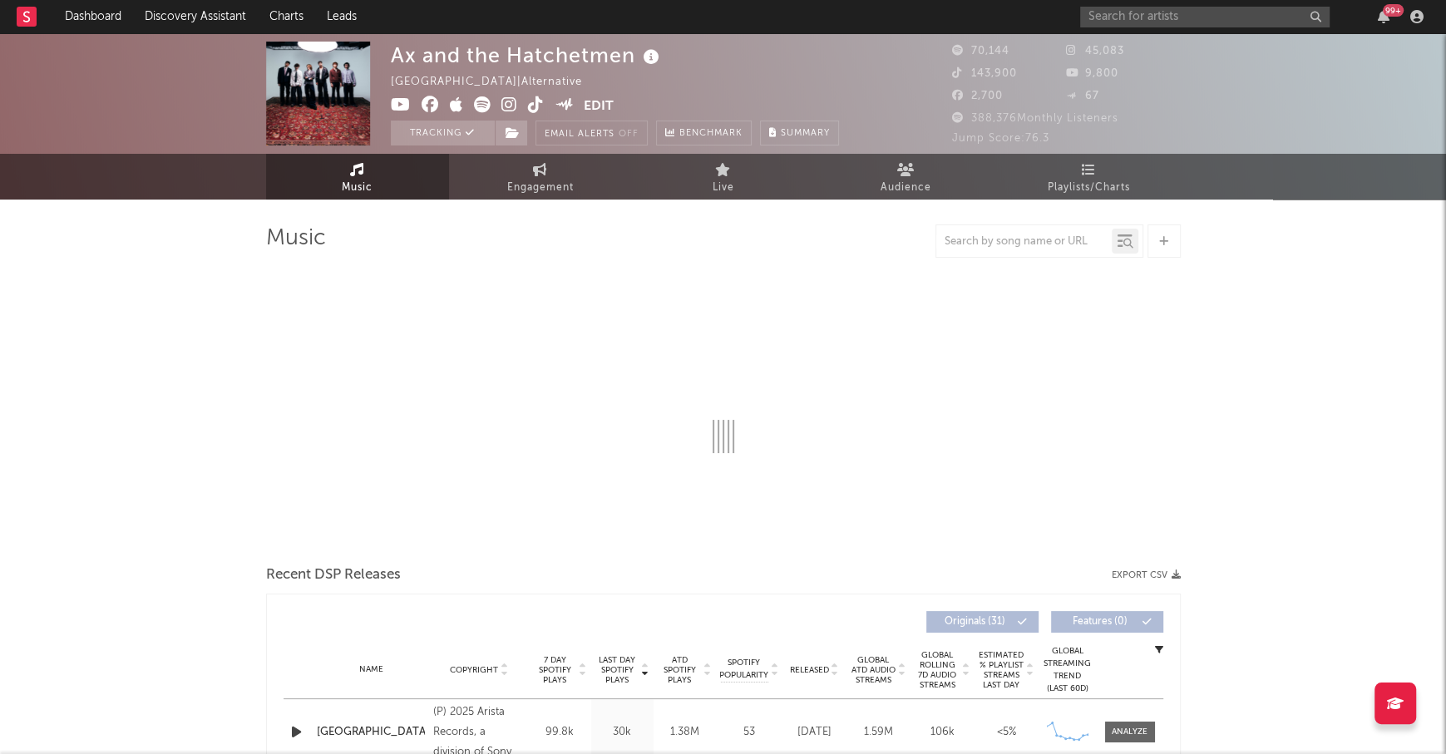
select select "6m"
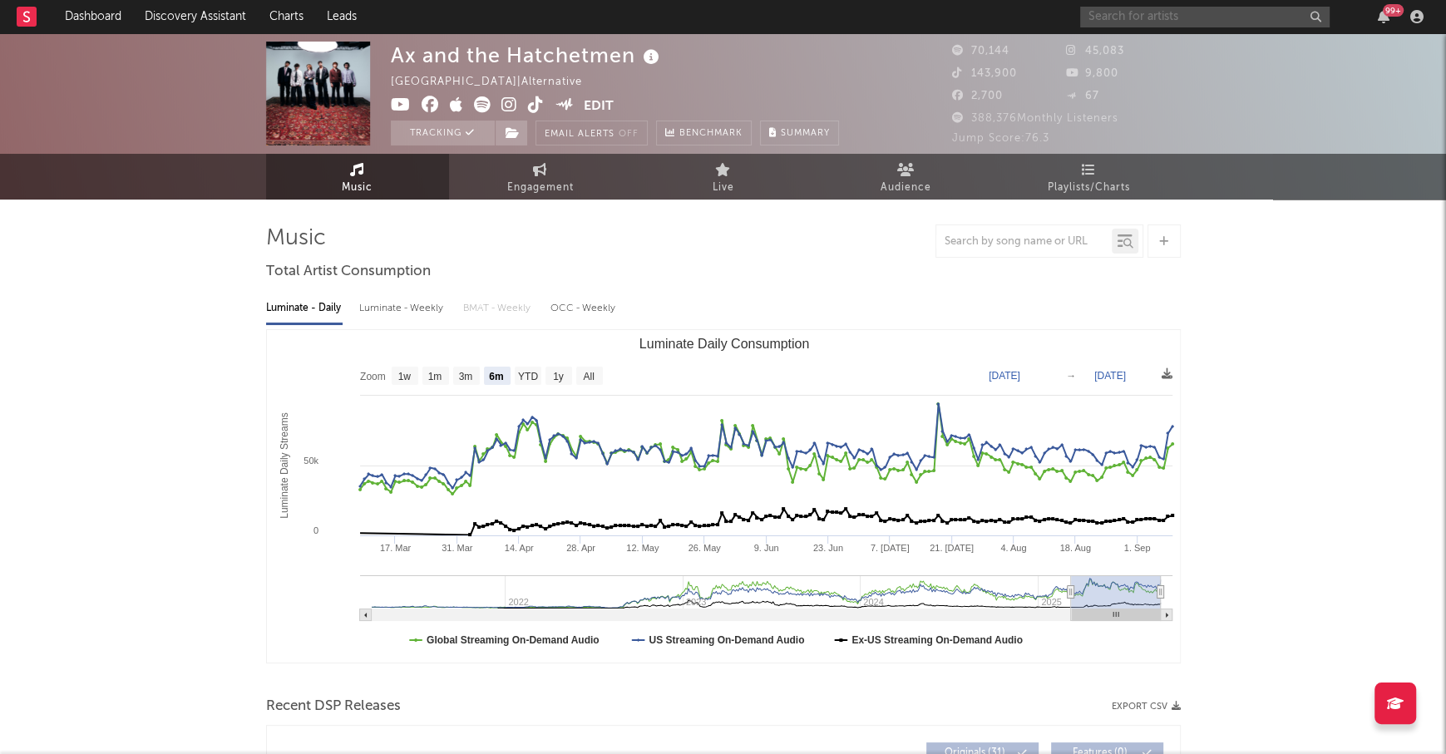
click at [1144, 25] on input "text" at bounding box center [1204, 17] width 249 height 21
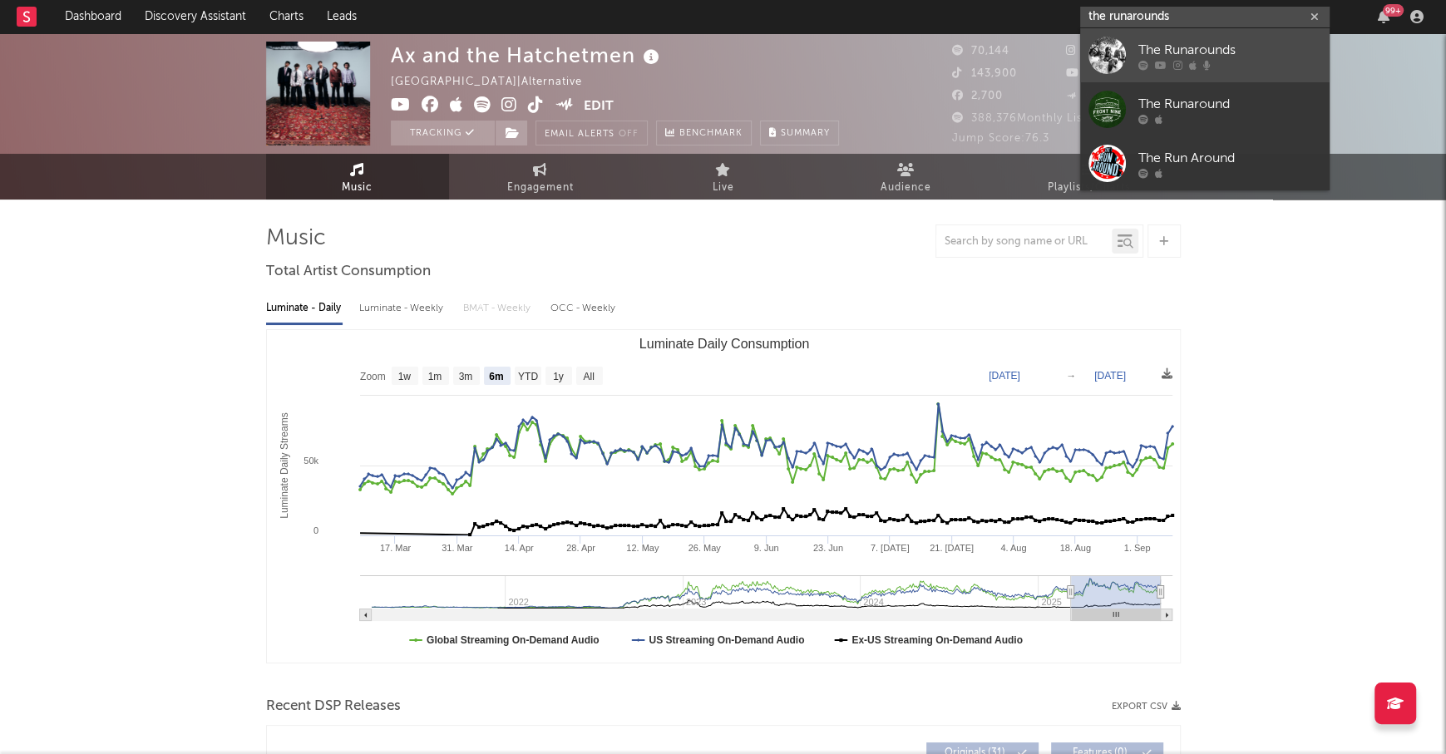
type input "the runarounds"
click at [1199, 38] on link "The Runarounds" at bounding box center [1204, 55] width 249 height 54
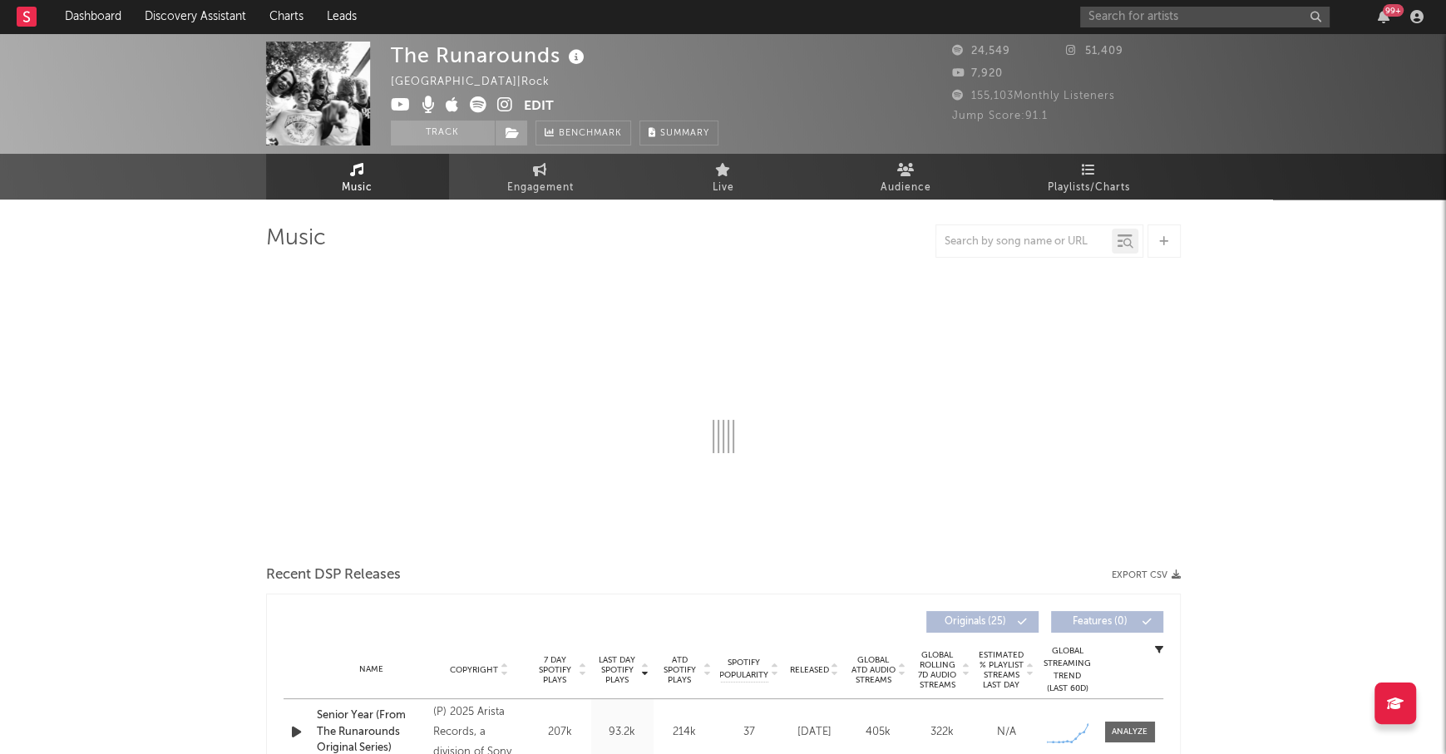
select select "1w"
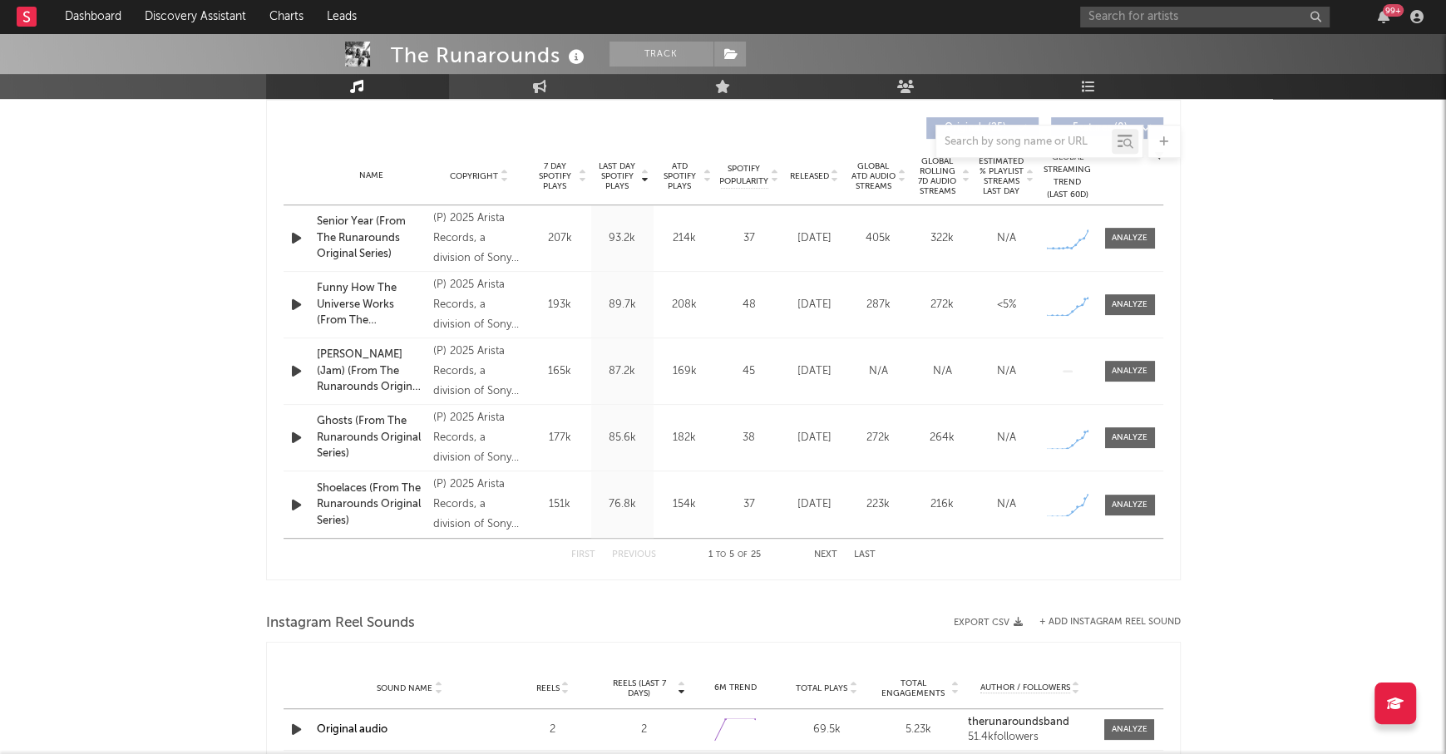
scroll to position [624, 0]
click at [1134, 244] on div at bounding box center [1130, 240] width 36 height 12
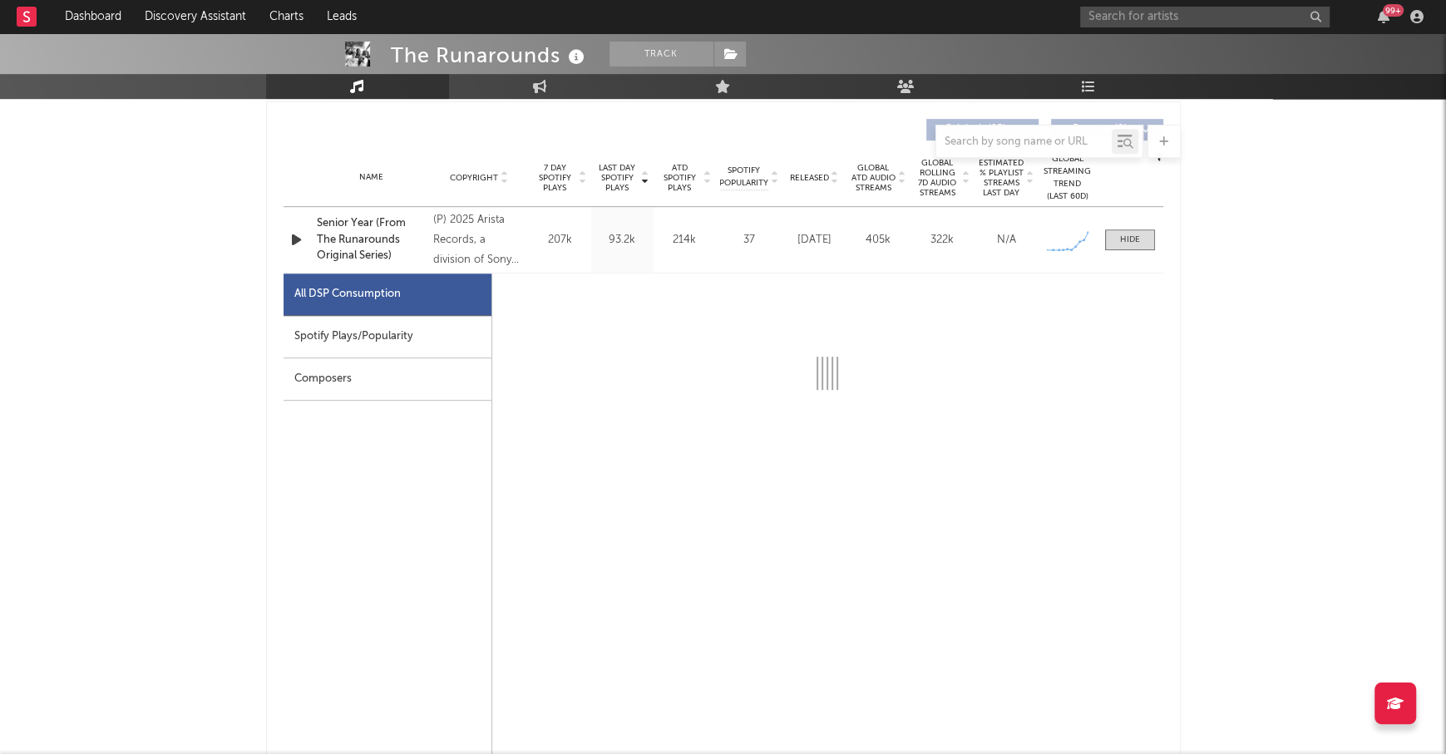
select select "1w"
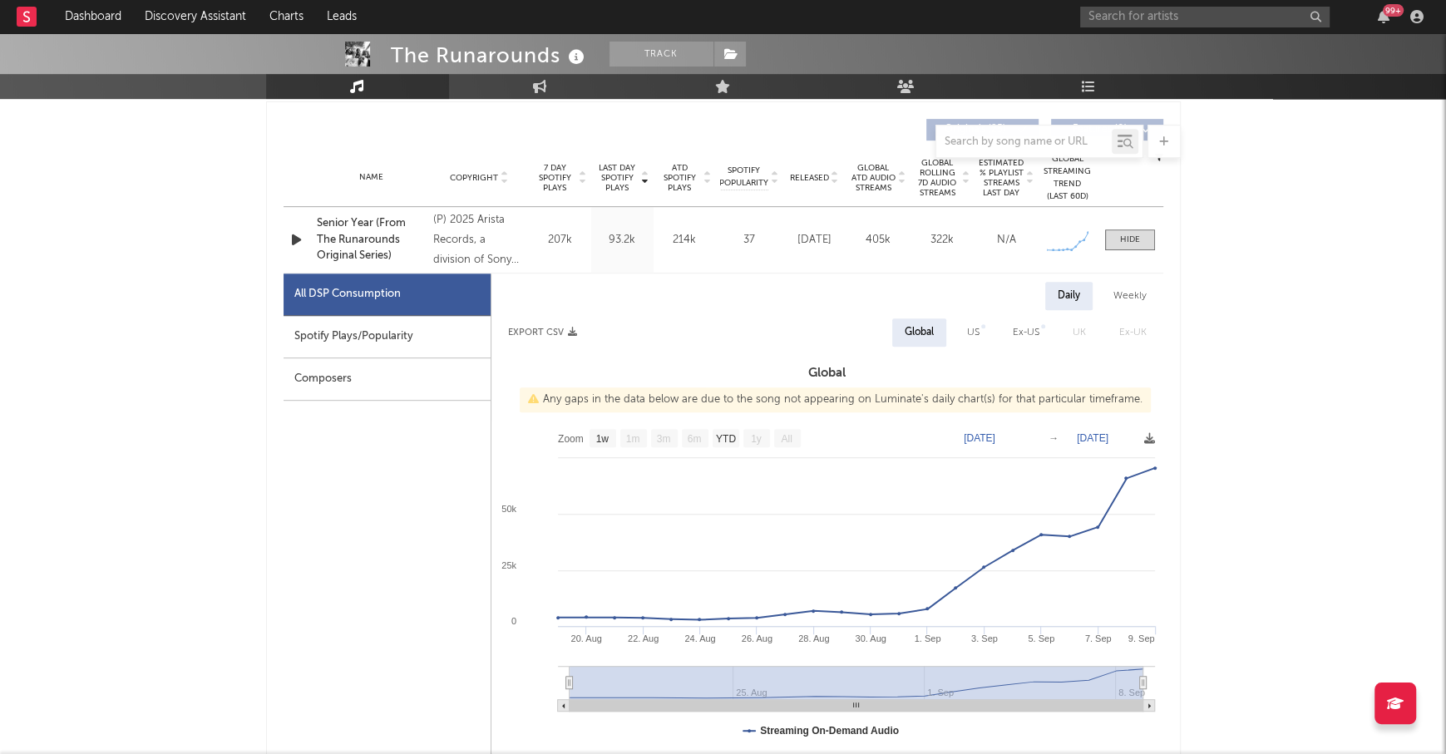
click at [353, 330] on div "Spotify Plays/Popularity" at bounding box center [387, 337] width 207 height 42
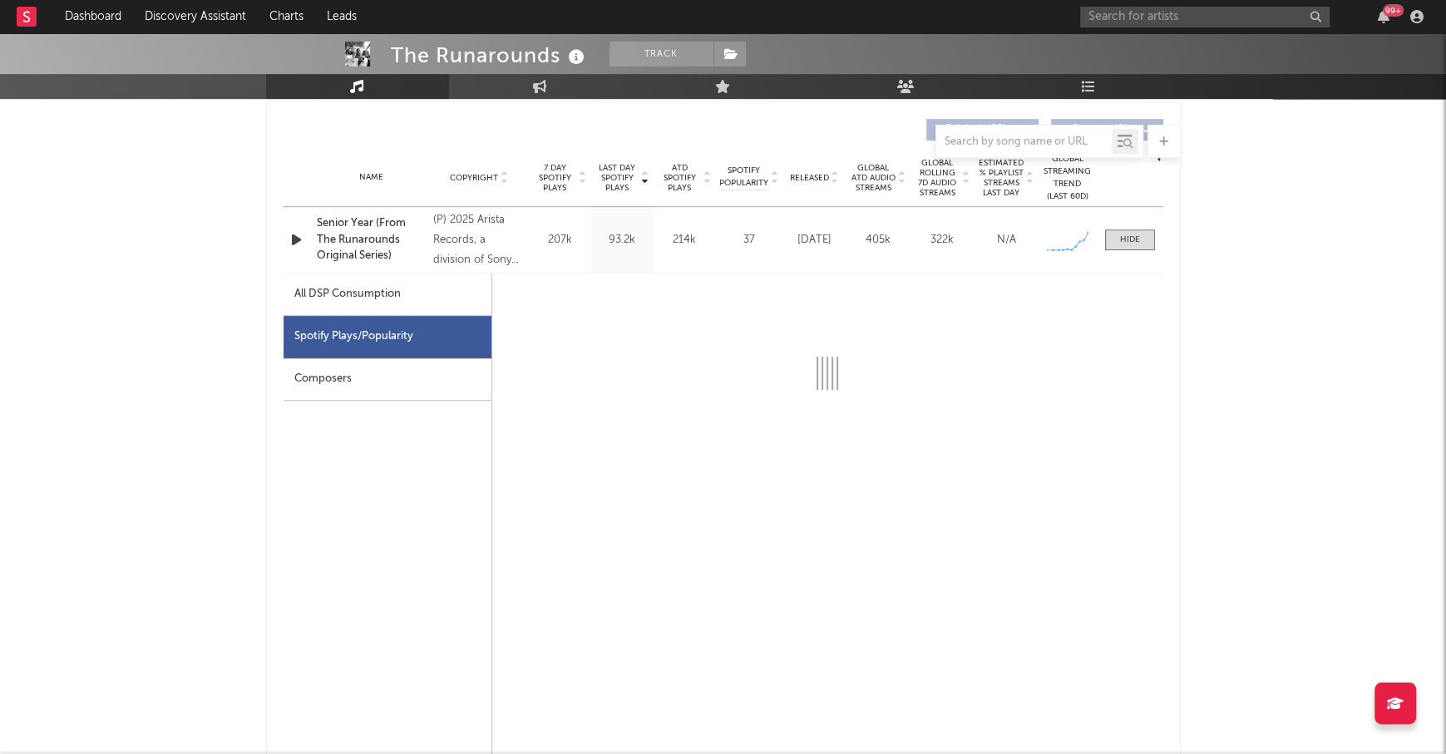
select select "1w"
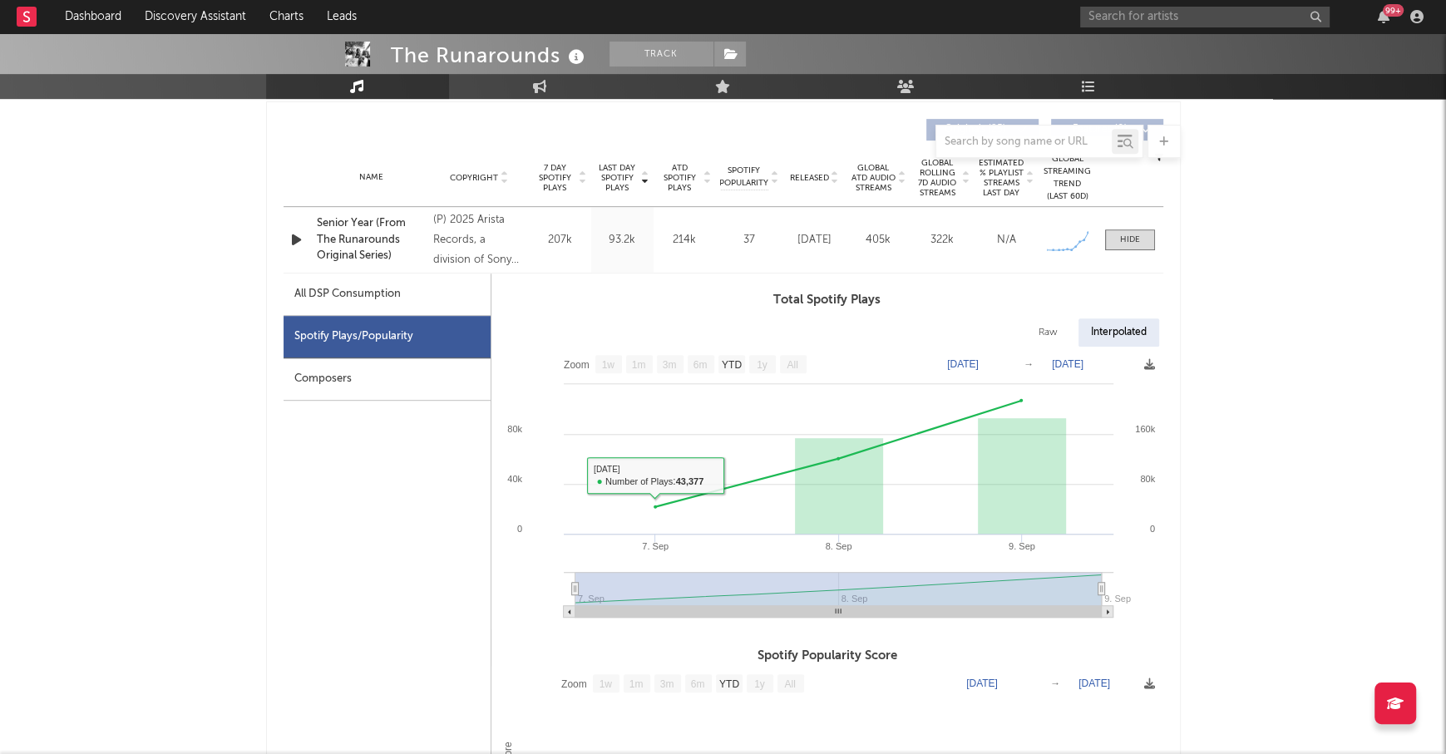
click at [1125, 250] on div "Name Senior Year (From The Runarounds Original Series) Copyright (P) 2025 Arist…" at bounding box center [724, 240] width 880 height 66
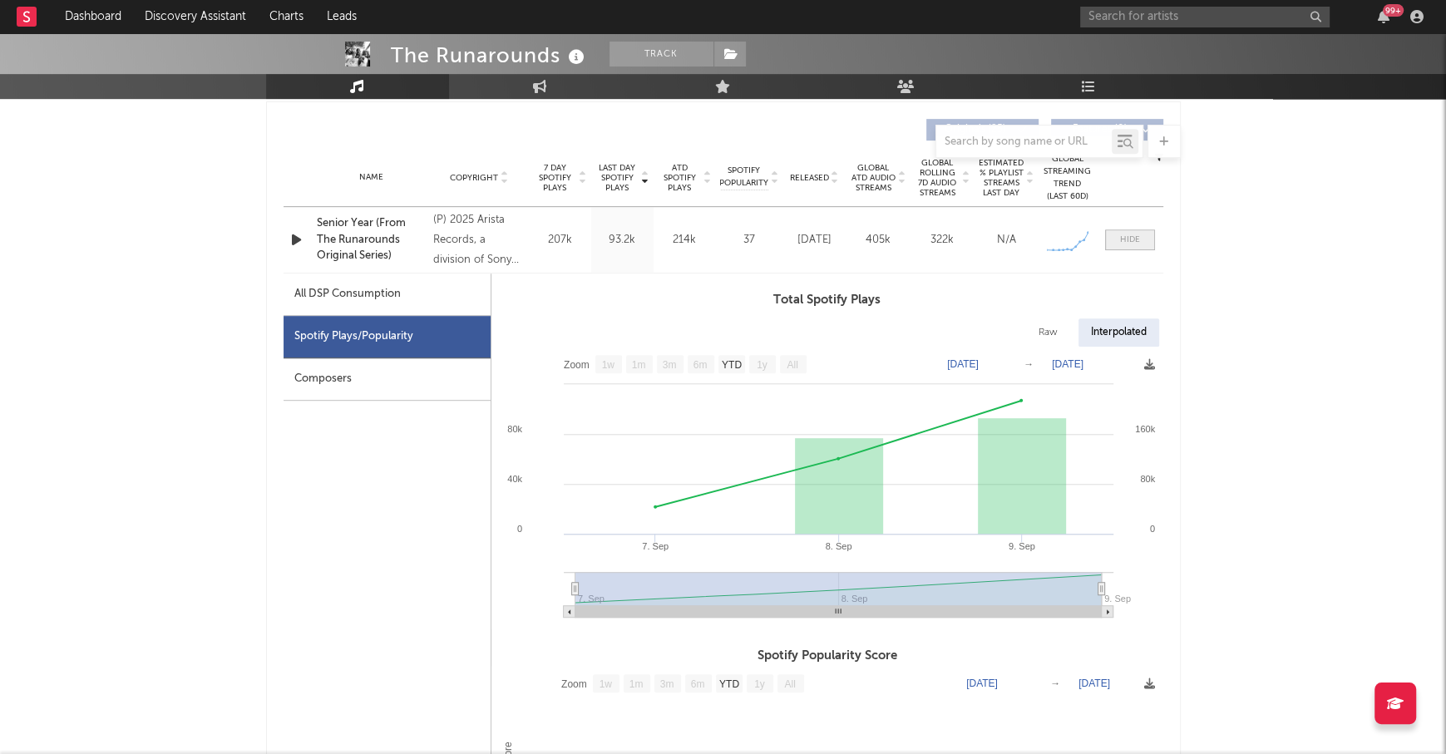
click at [1125, 230] on span at bounding box center [1130, 240] width 50 height 21
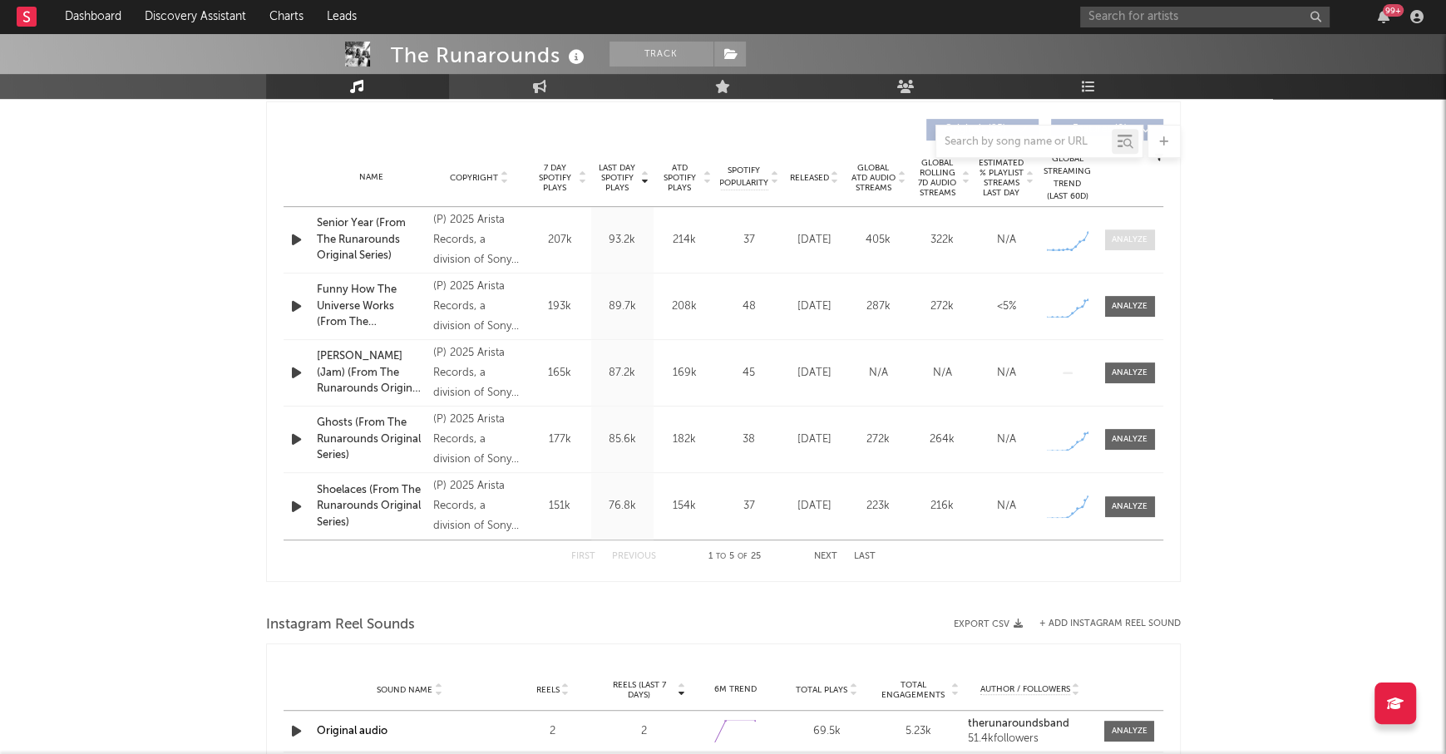
click at [1117, 230] on span at bounding box center [1130, 240] width 50 height 21
select select "1w"
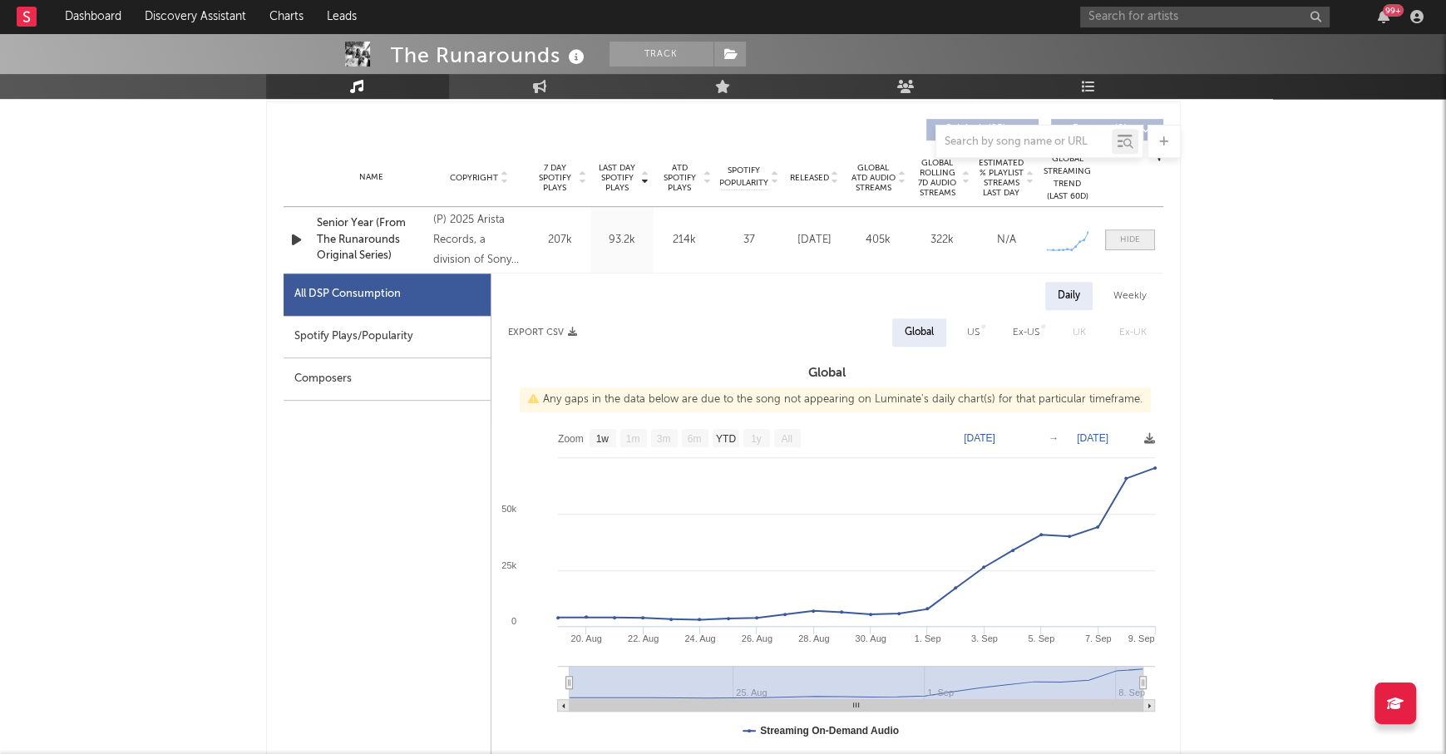
click at [1126, 244] on div at bounding box center [1130, 240] width 20 height 12
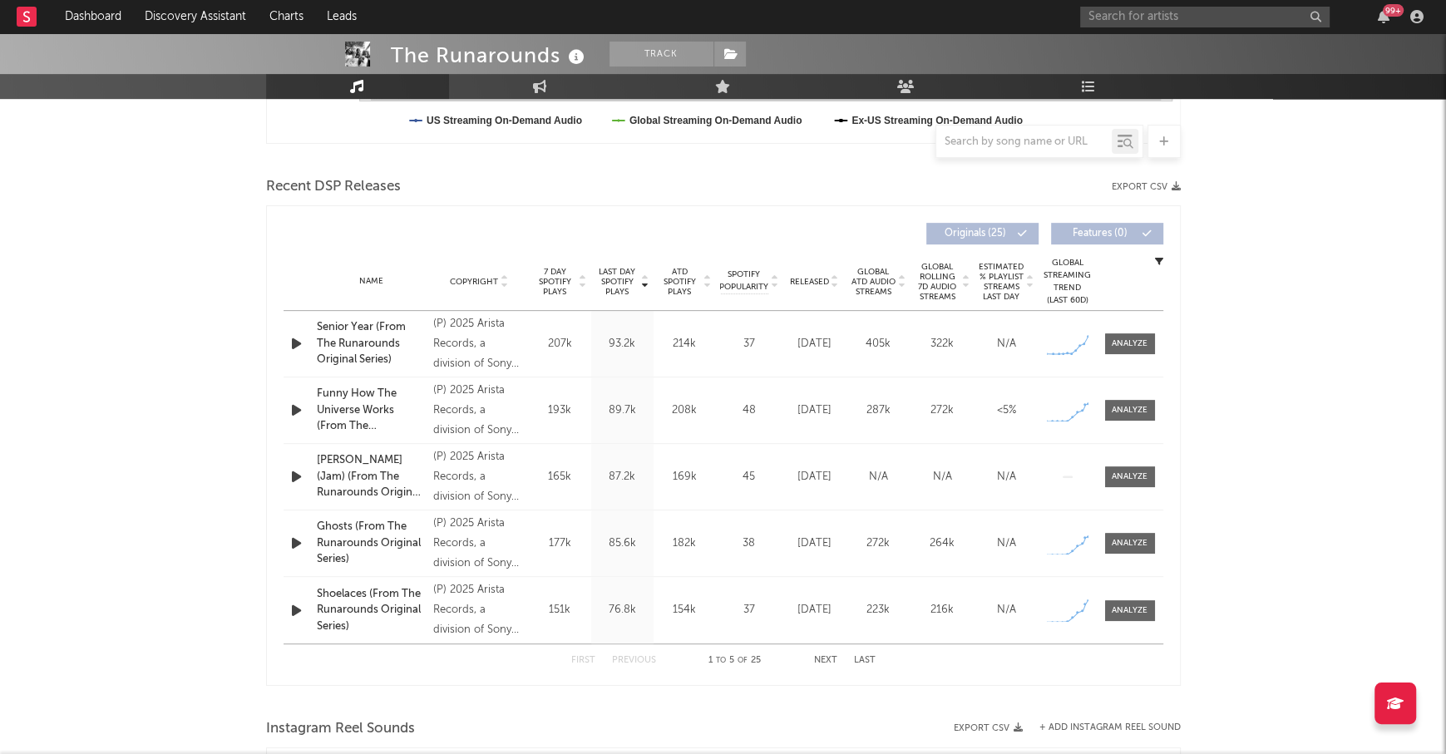
scroll to position [491, 0]
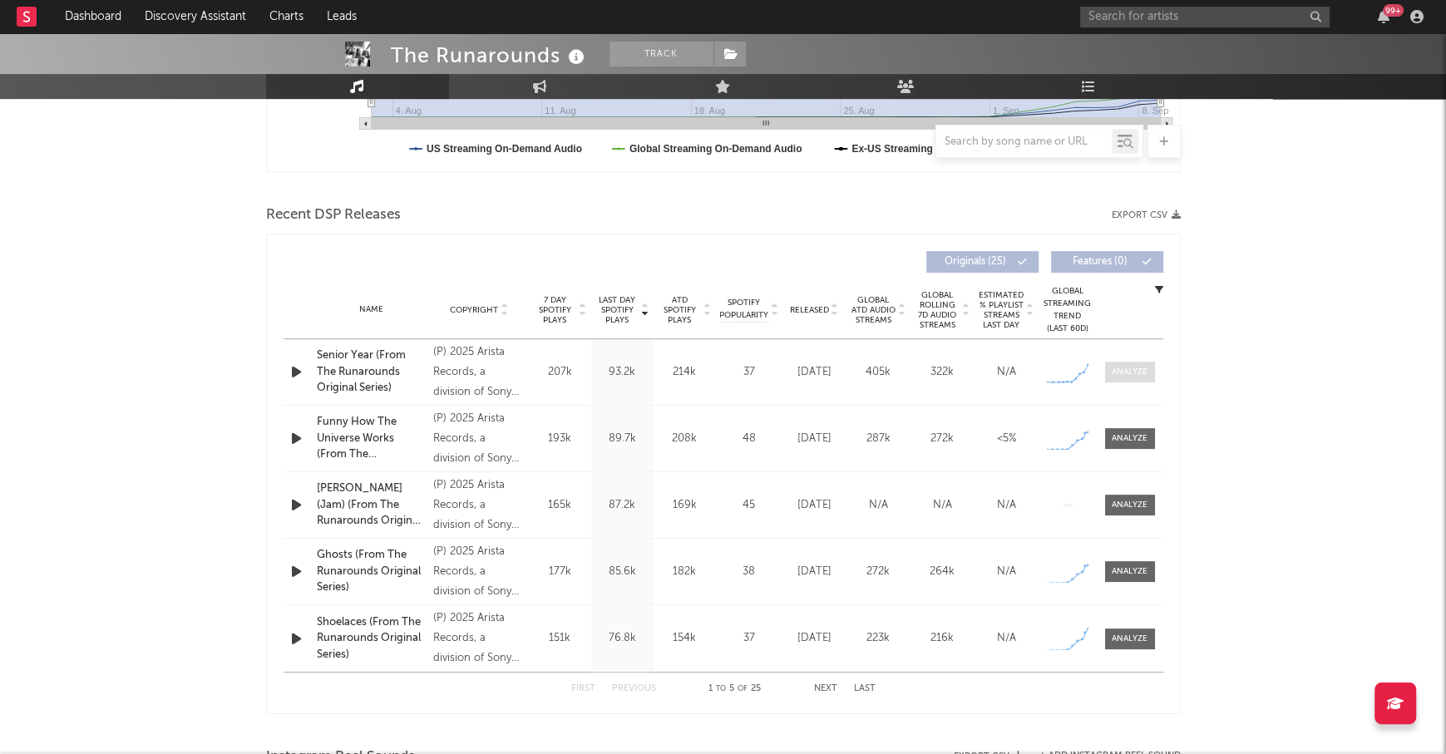
click at [1111, 378] on span at bounding box center [1130, 372] width 50 height 21
select select "1w"
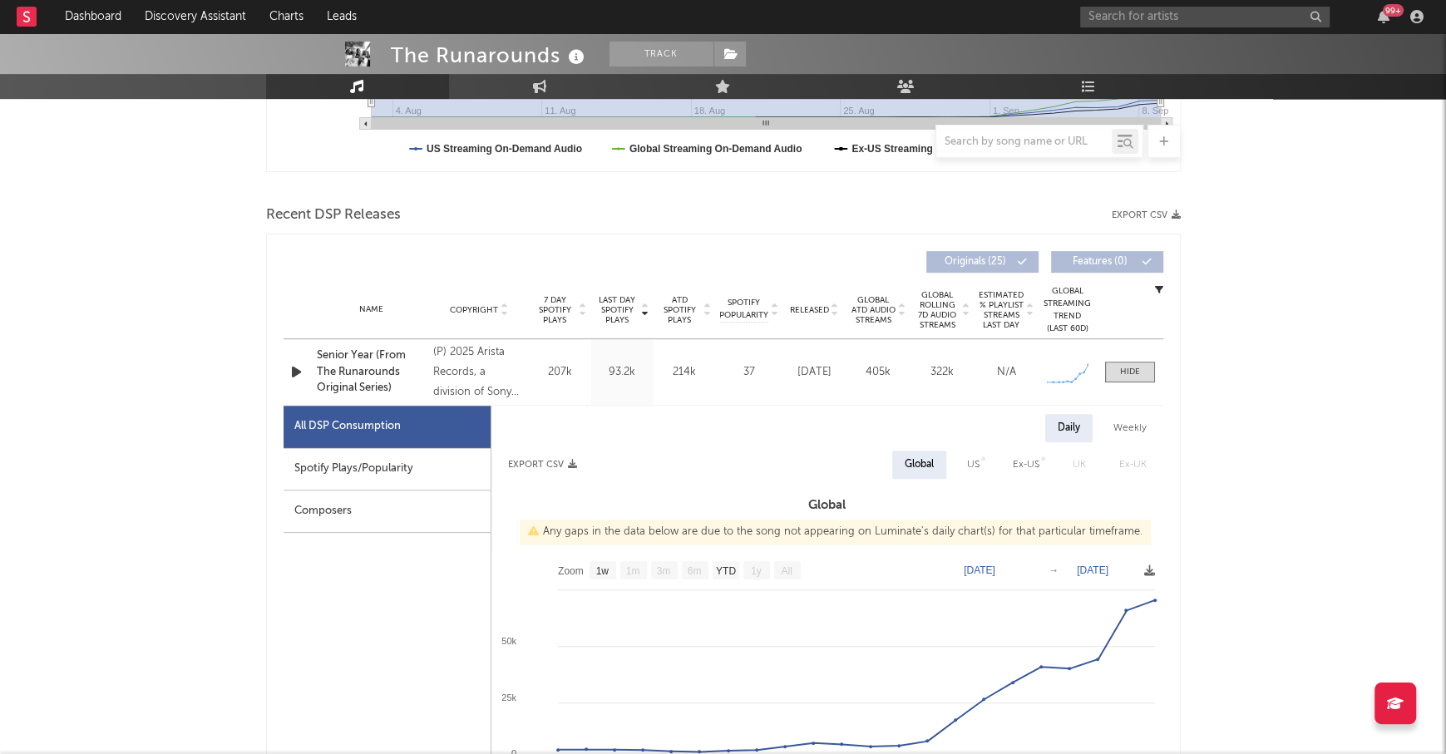
click at [360, 498] on div "Composers" at bounding box center [387, 512] width 207 height 42
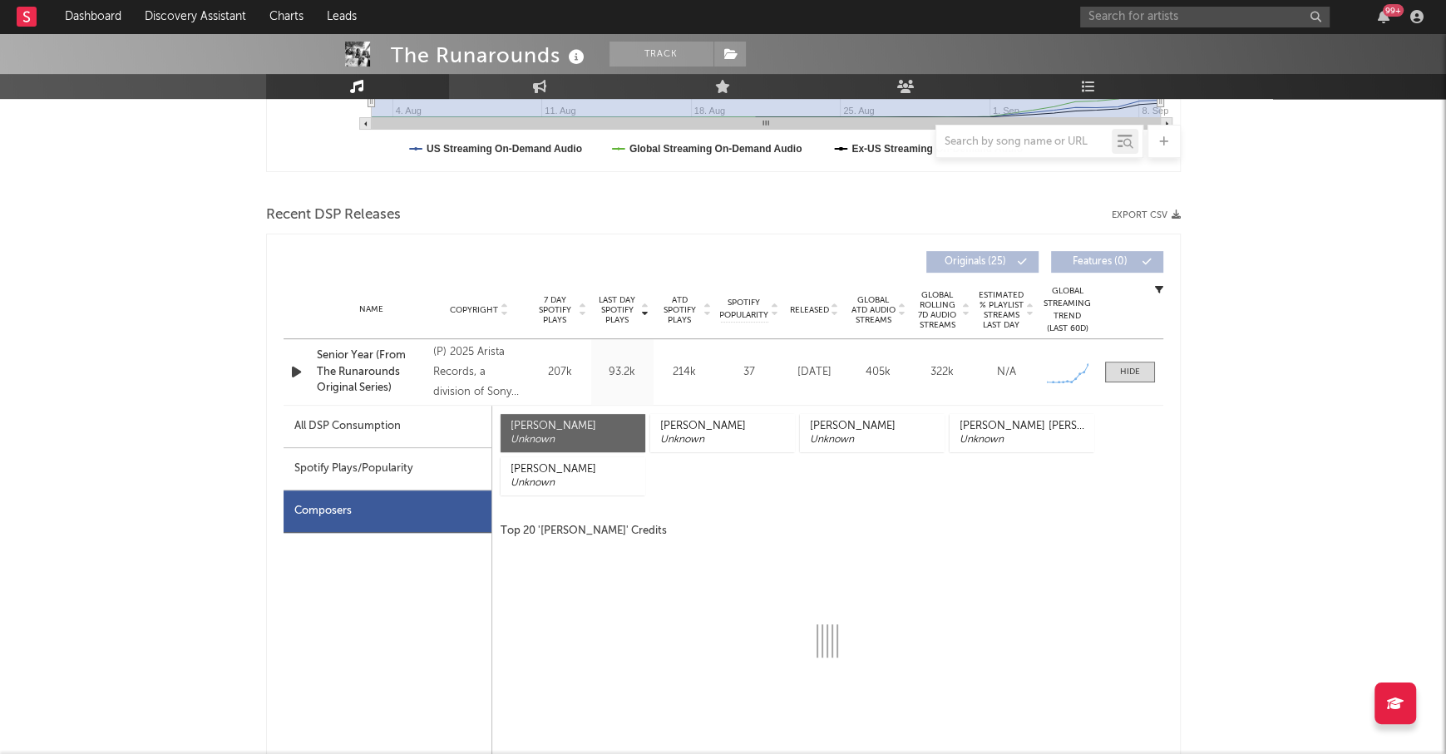
click at [360, 477] on div "Spotify Plays/Popularity" at bounding box center [388, 469] width 208 height 42
select select "1w"
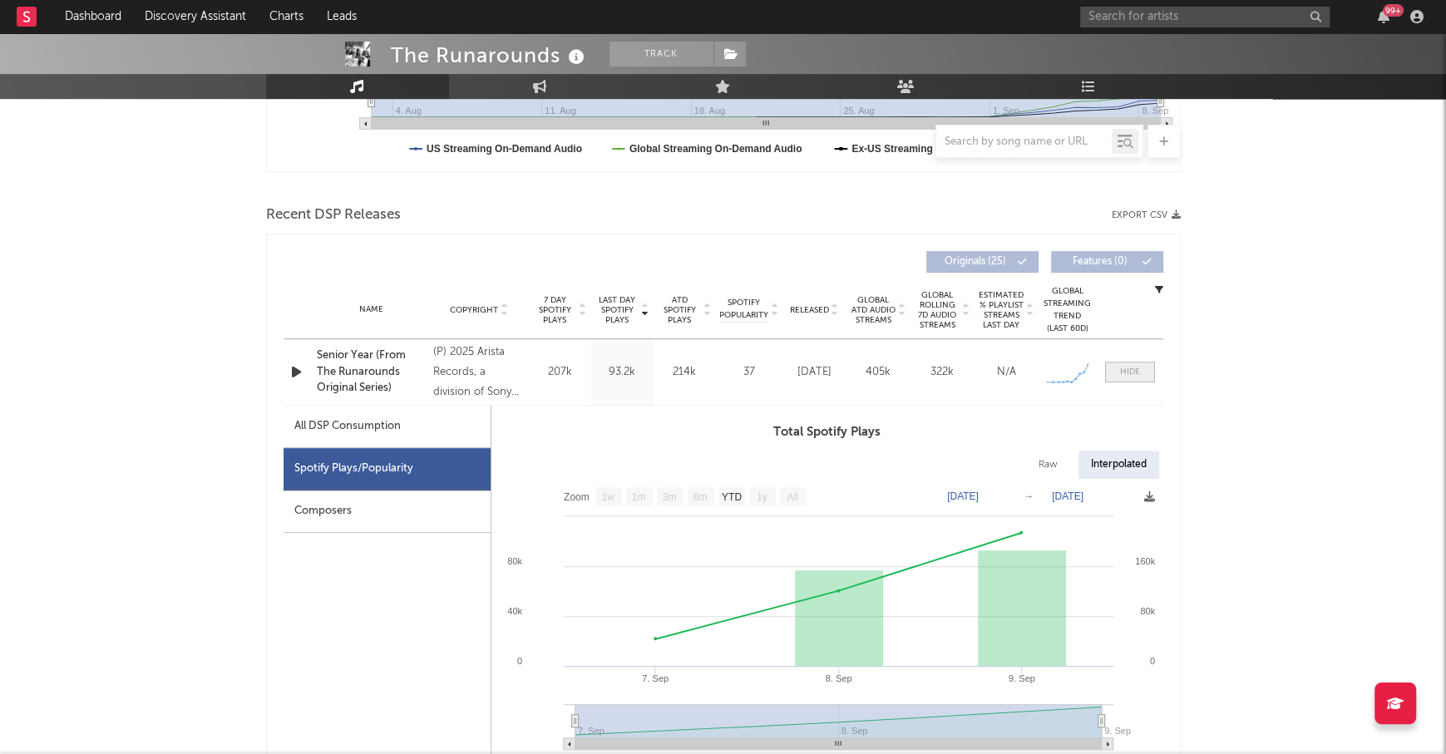
click at [1115, 367] on span at bounding box center [1130, 372] width 50 height 21
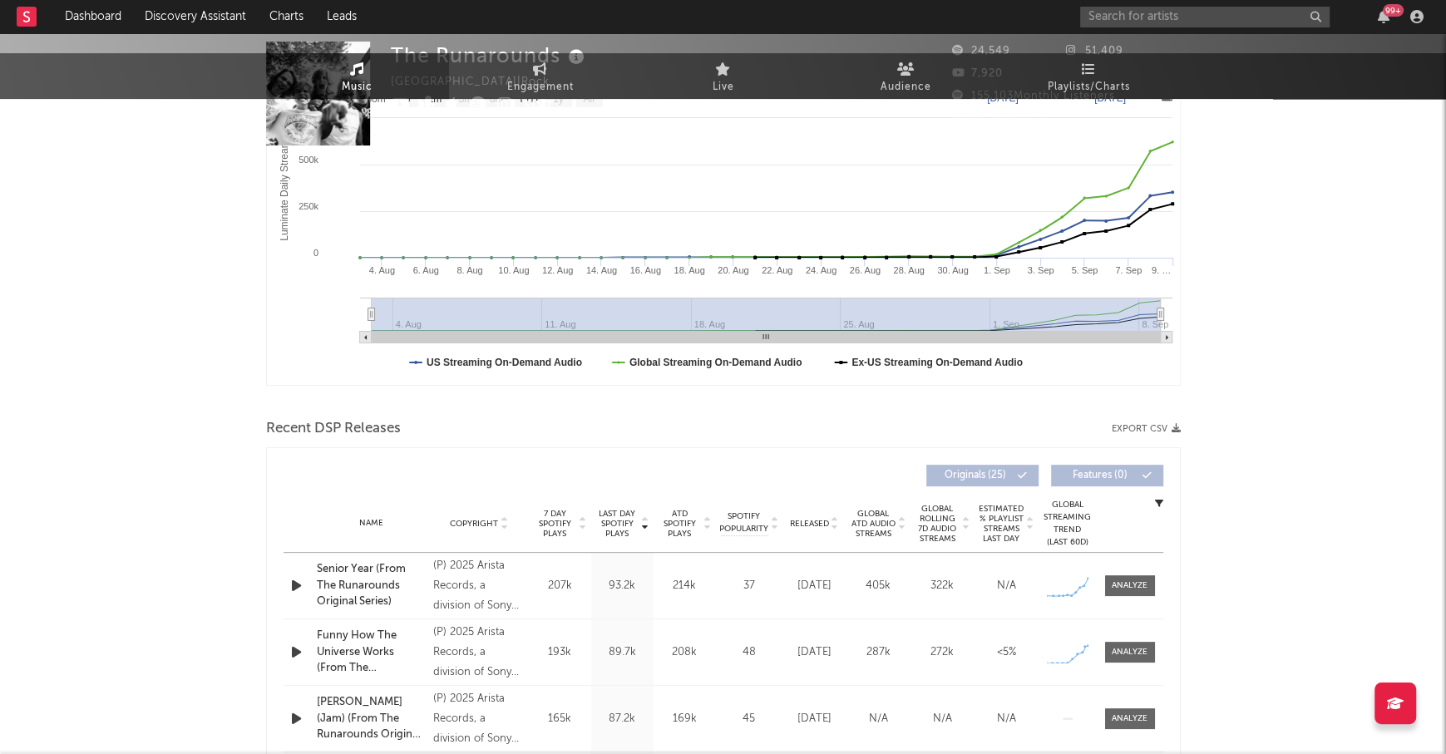
scroll to position [0, 0]
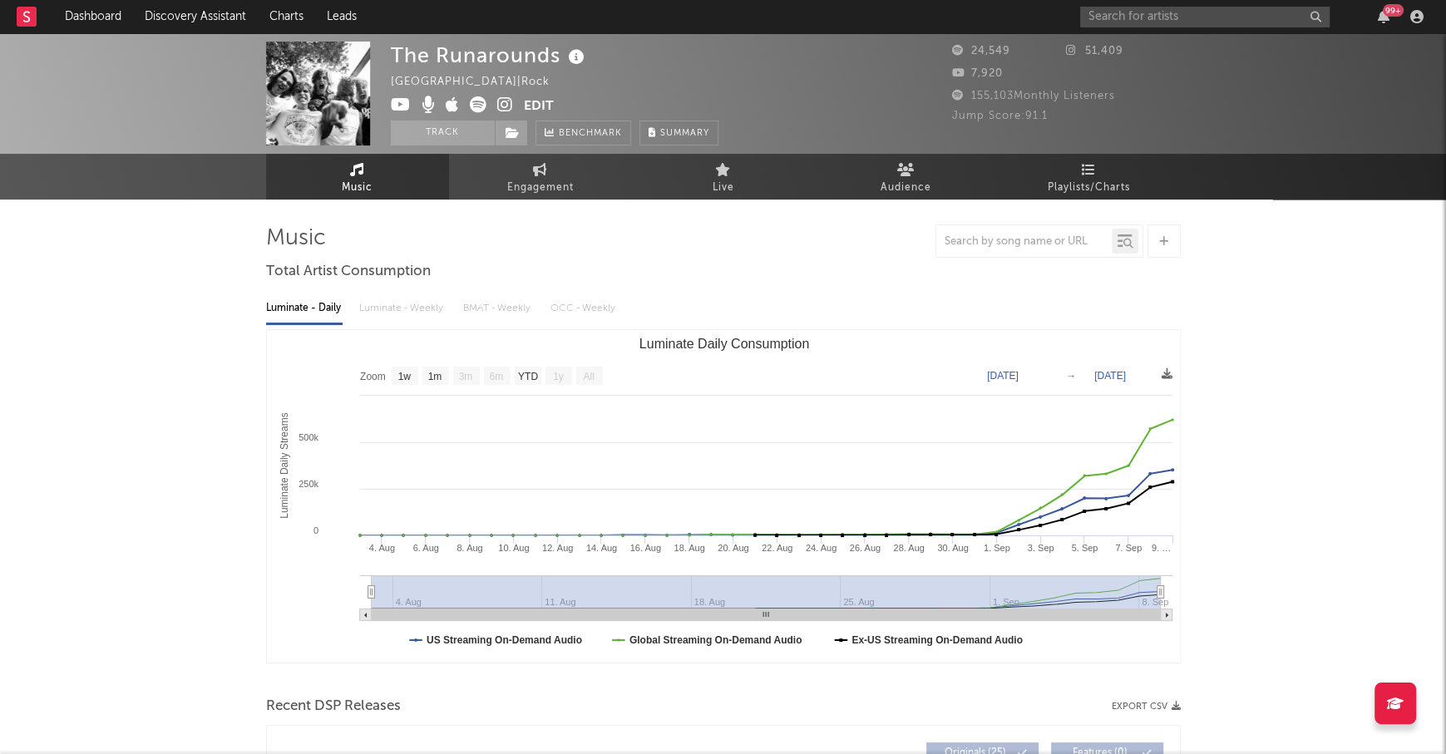
click at [506, 101] on icon at bounding box center [505, 104] width 16 height 17
click at [1112, 14] on input "e" at bounding box center [1204, 17] width 249 height 21
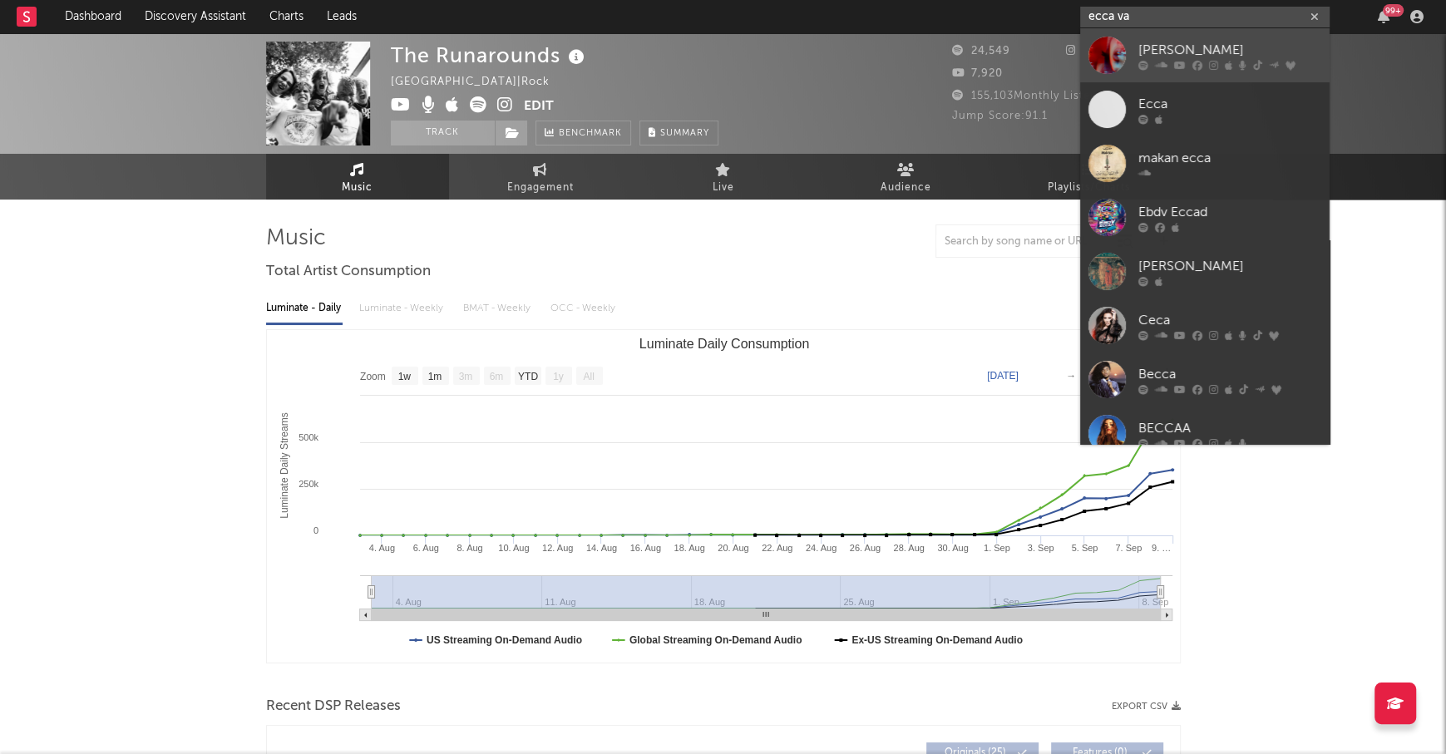
type input "ecca va"
click at [1183, 39] on link "[PERSON_NAME]" at bounding box center [1204, 55] width 249 height 54
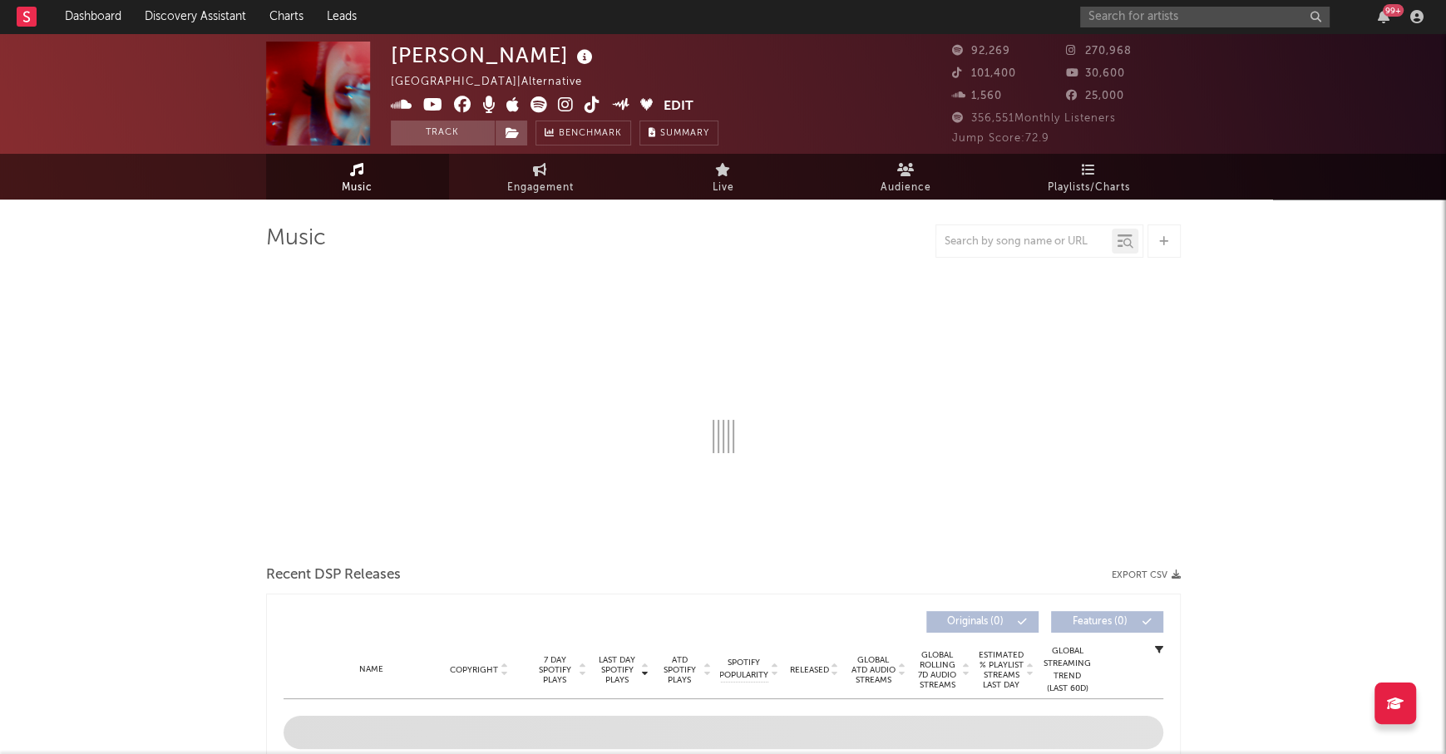
select select "6m"
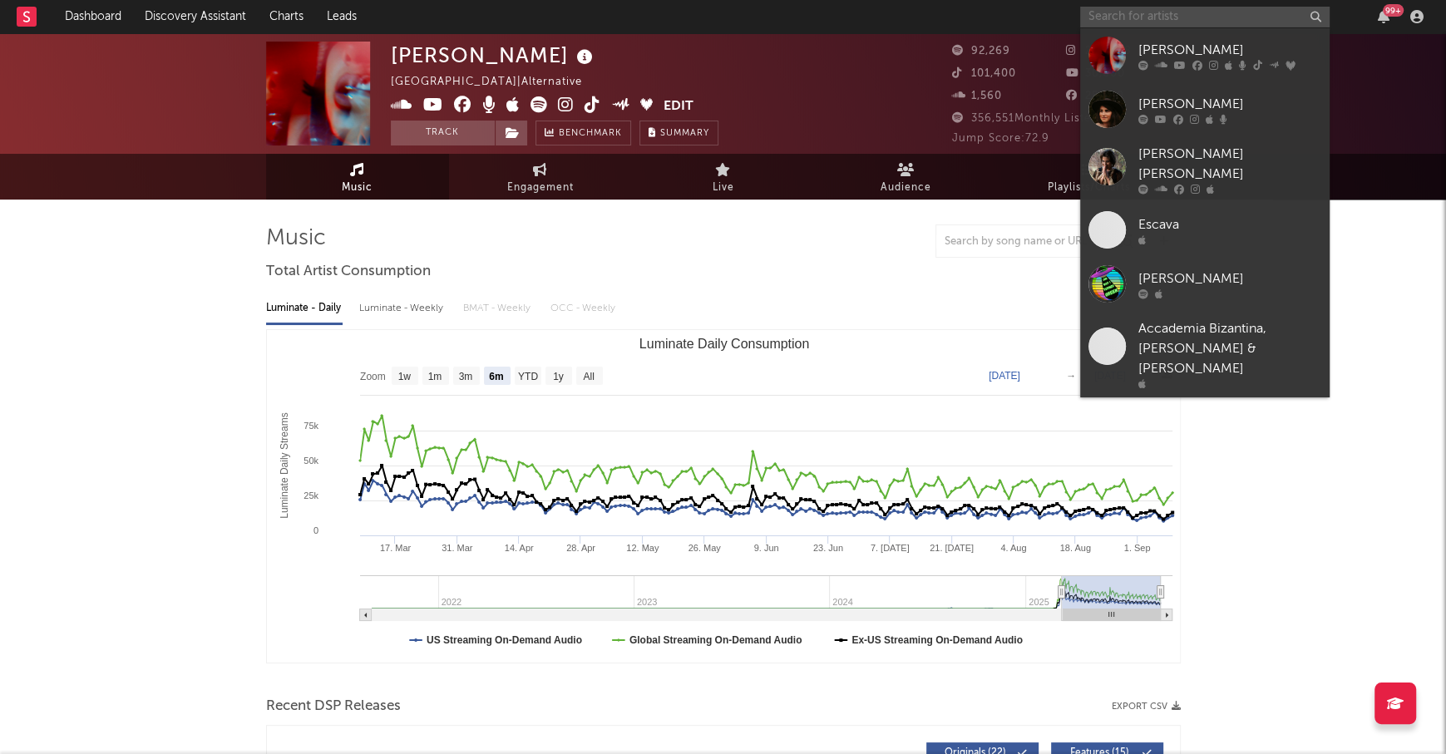
click at [1124, 15] on input "text" at bounding box center [1204, 17] width 249 height 21
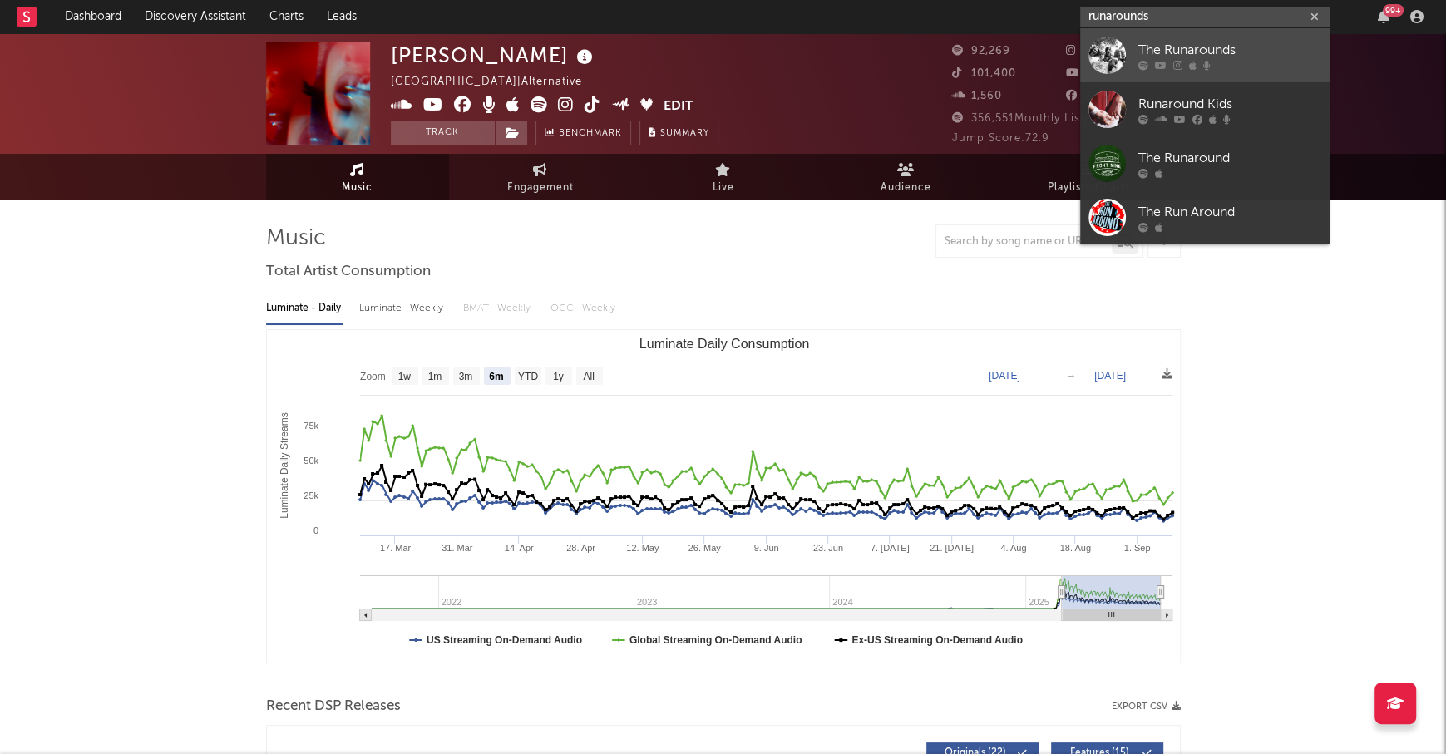
type input "runarounds"
click at [1224, 42] on div "The Runarounds" at bounding box center [1229, 50] width 183 height 20
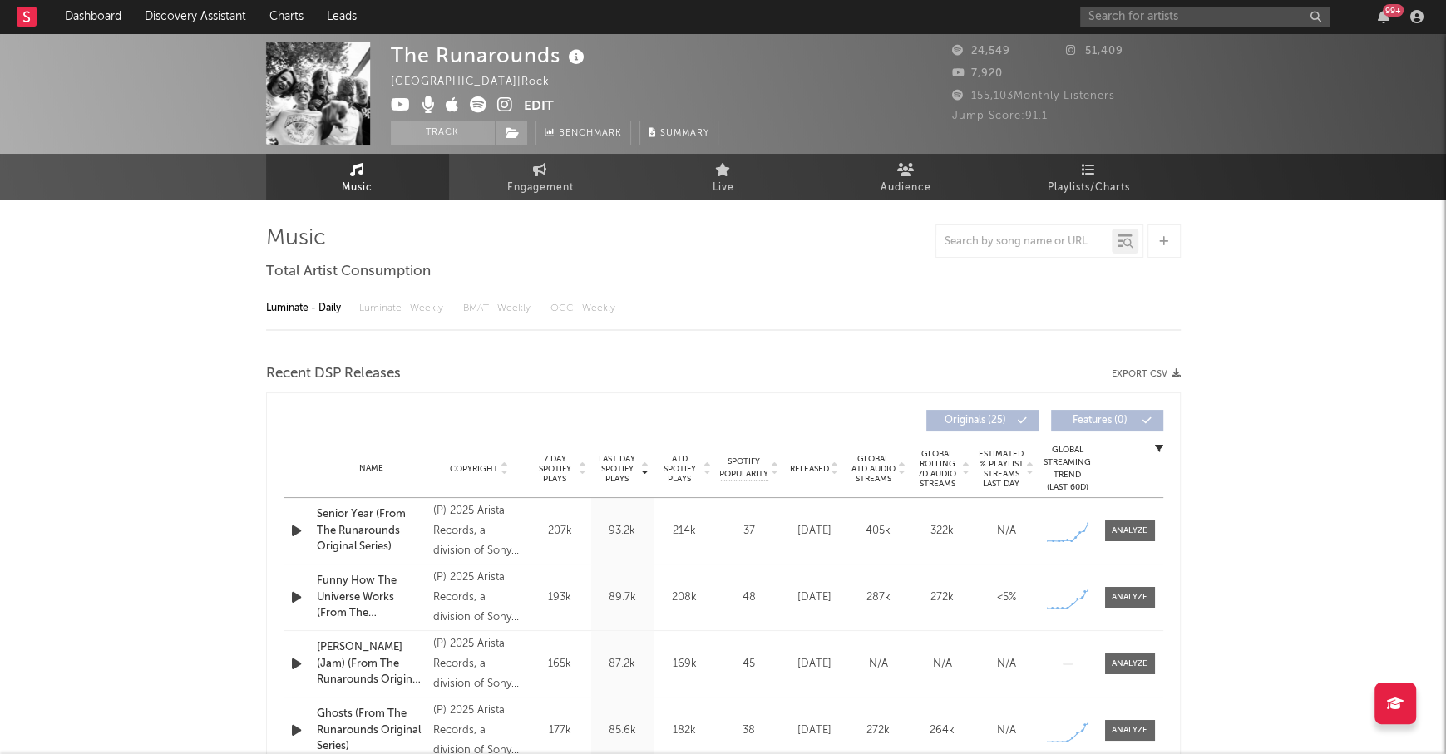
select select "1w"
